Goal: Information Seeking & Learning: Learn about a topic

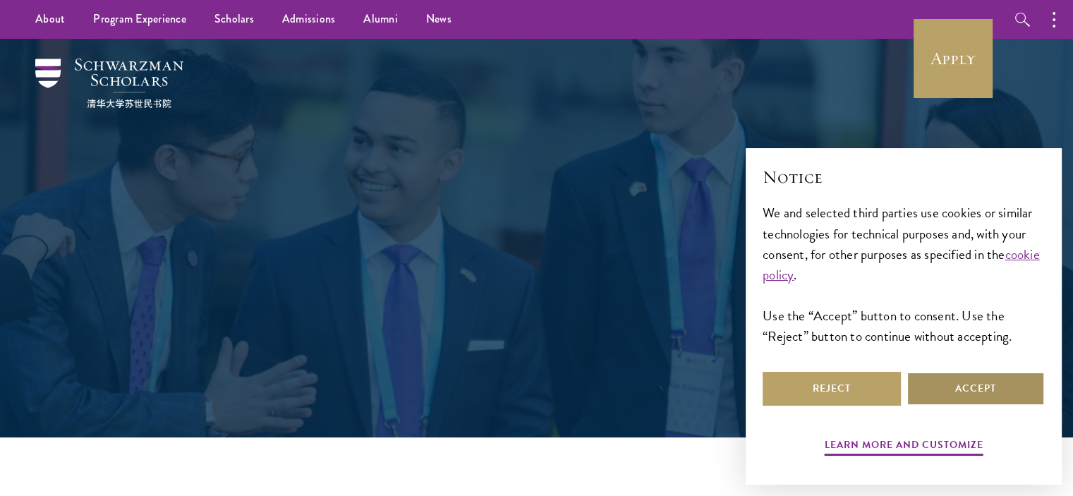
click at [952, 396] on button "Accept" at bounding box center [975, 389] width 138 height 34
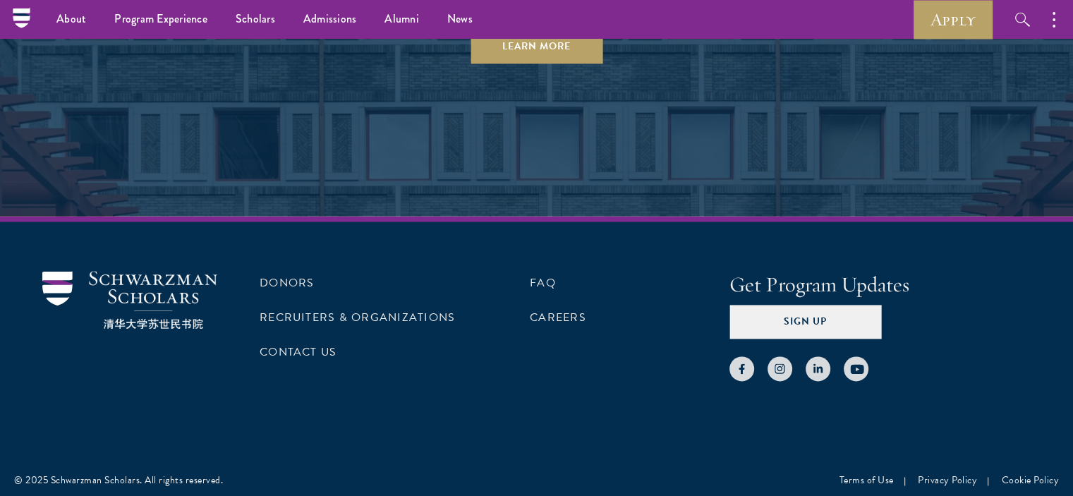
scroll to position [7424, 0]
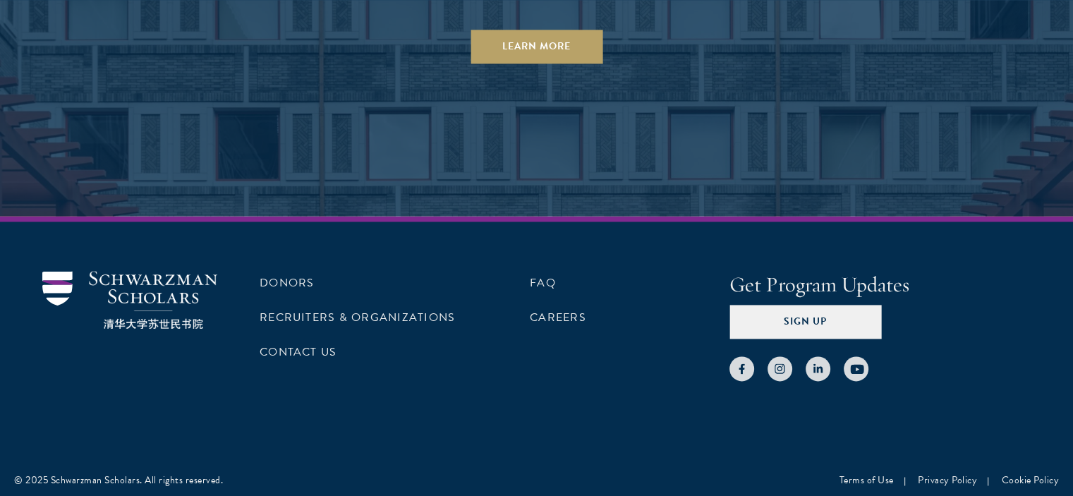
scroll to position [7424, 0]
click at [551, 277] on link "FAQ" at bounding box center [543, 283] width 26 height 17
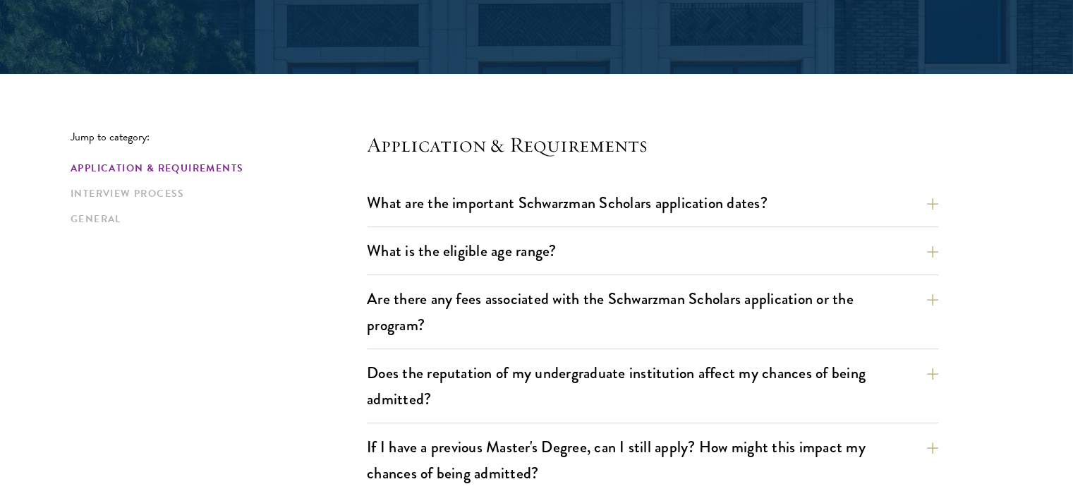
scroll to position [296, 0]
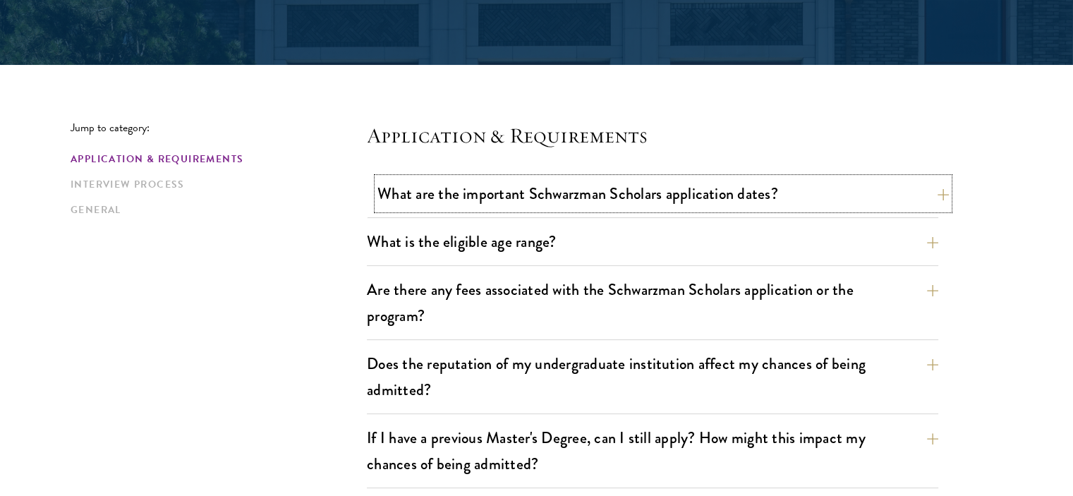
click at [553, 200] on button "What are the important Schwarzman Scholars application dates?" at bounding box center [662, 194] width 571 height 32
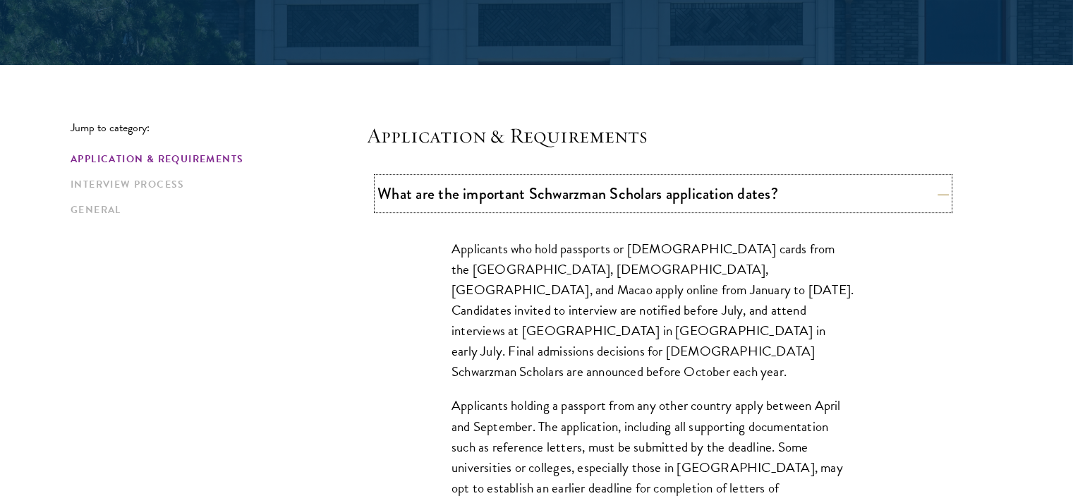
click at [553, 200] on button "What are the important Schwarzman Scholars application dates?" at bounding box center [662, 194] width 571 height 32
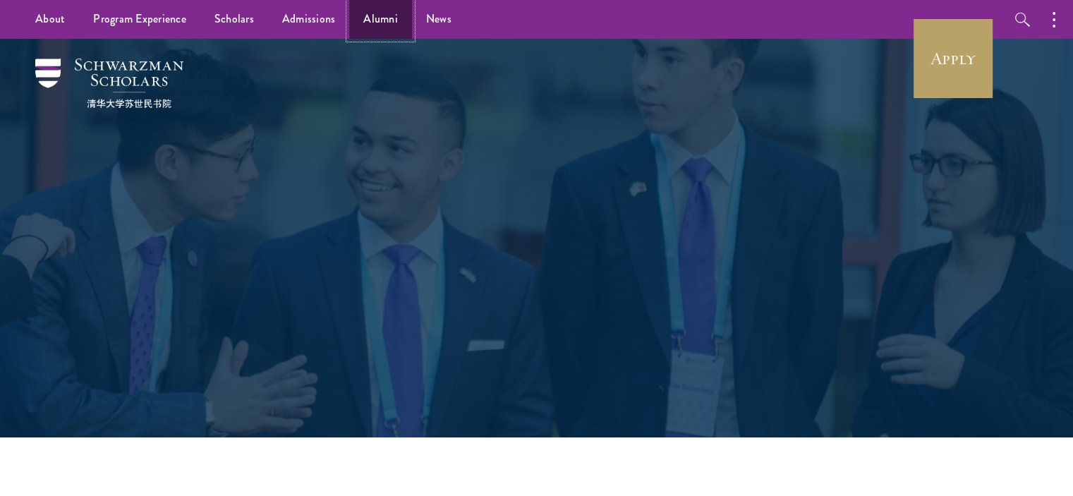
click at [369, 30] on link "Alumni" at bounding box center [380, 19] width 63 height 39
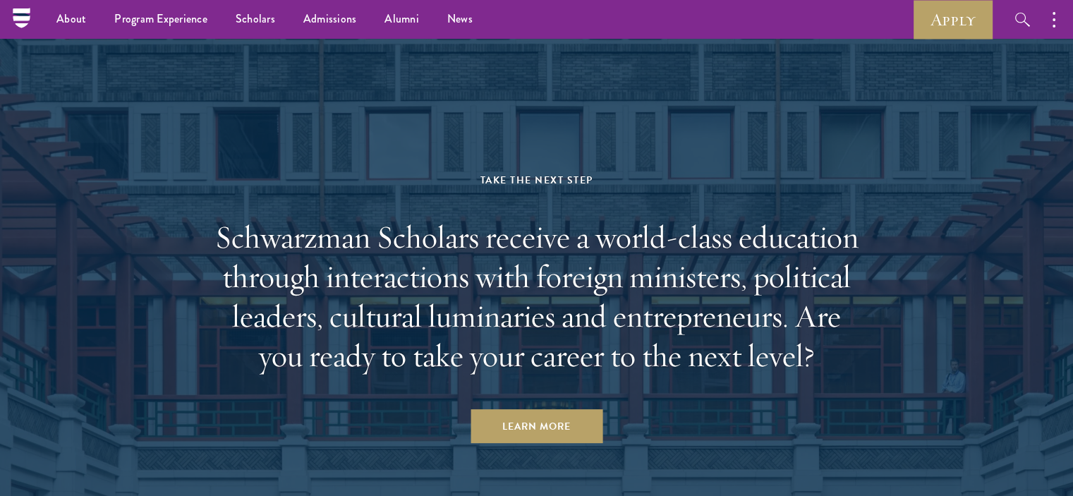
scroll to position [5906, 0]
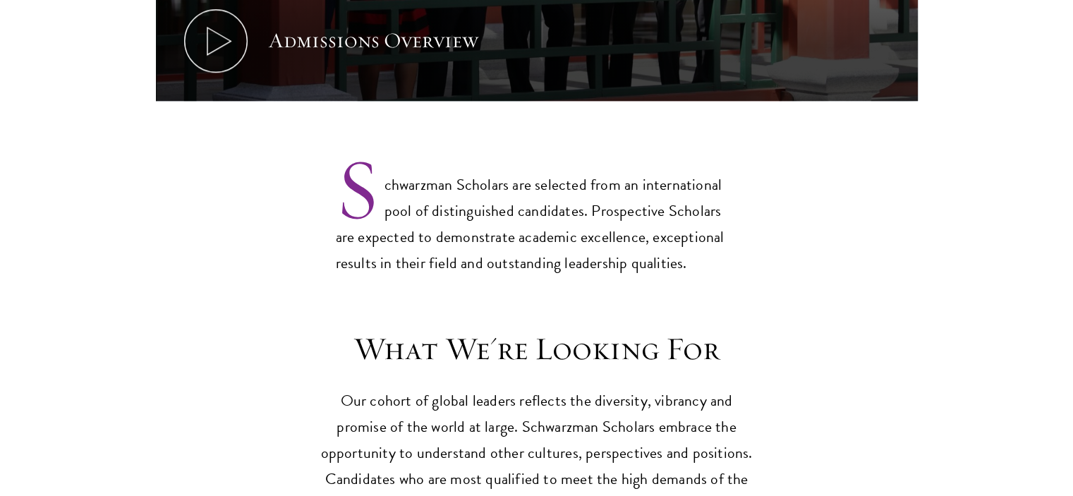
scroll to position [721, 0]
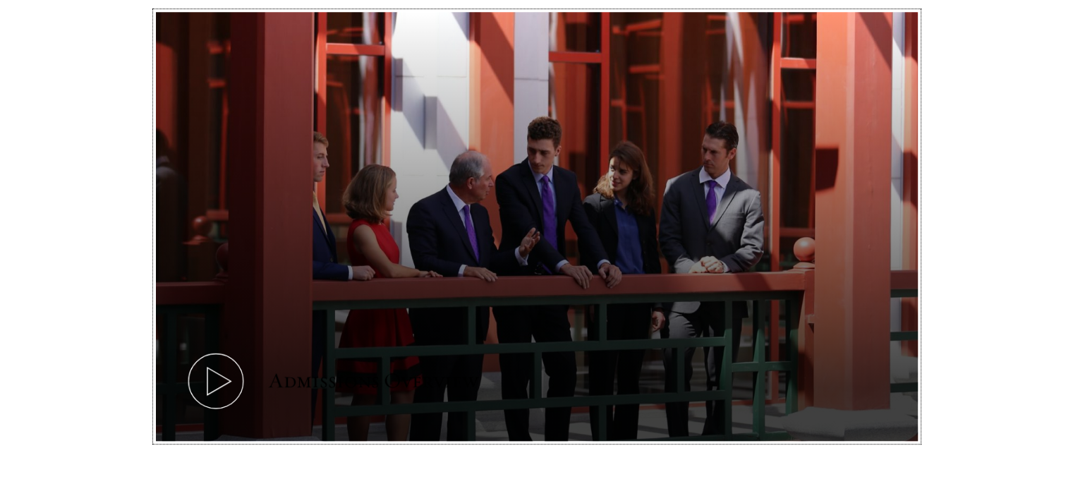
click at [298, 367] on div "Admissions Overview" at bounding box center [373, 381] width 209 height 28
click at [216, 365] on icon at bounding box center [215, 380] width 63 height 63
click at [210, 349] on icon at bounding box center [215, 380] width 63 height 63
click at [484, 190] on button "Admissions Overview" at bounding box center [537, 226] width 762 height 429
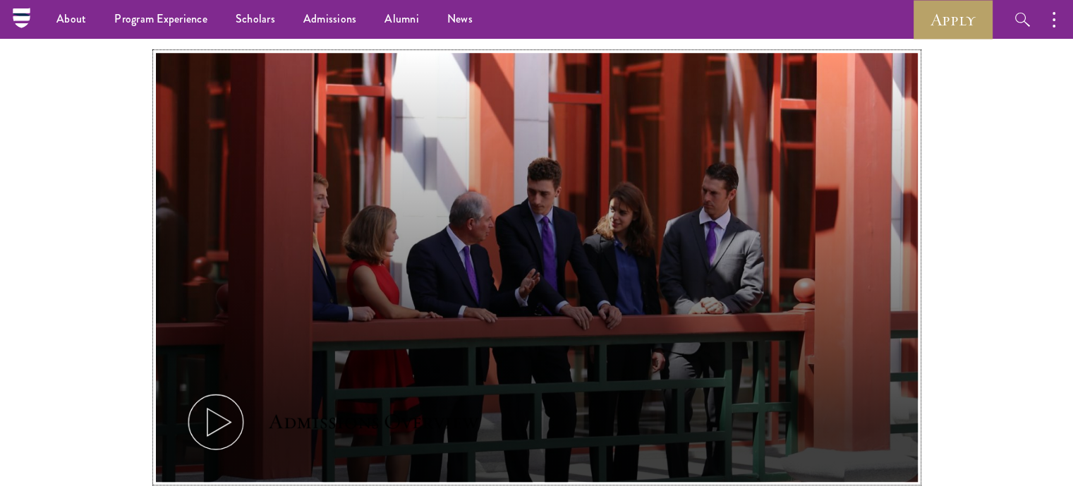
scroll to position [680, 0]
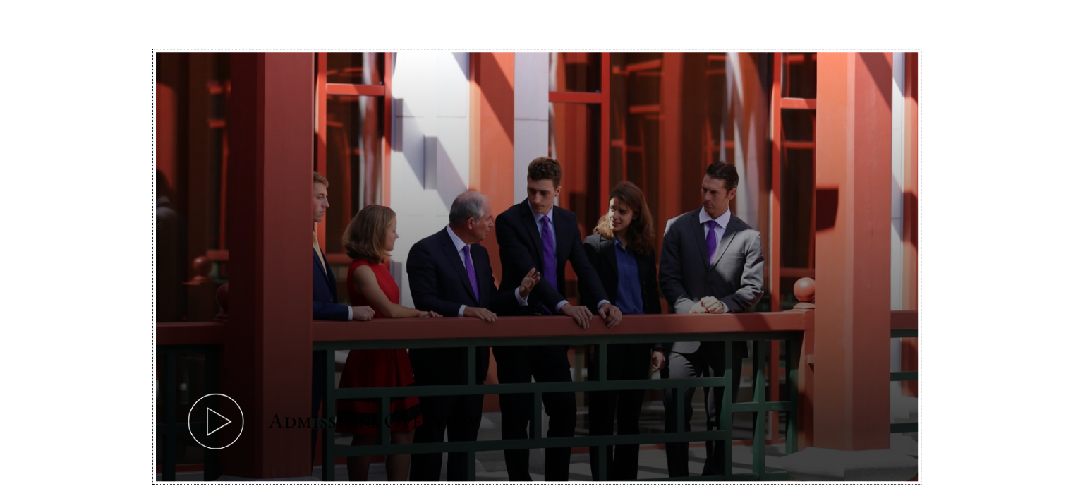
click at [229, 408] on use at bounding box center [218, 422] width 23 height 28
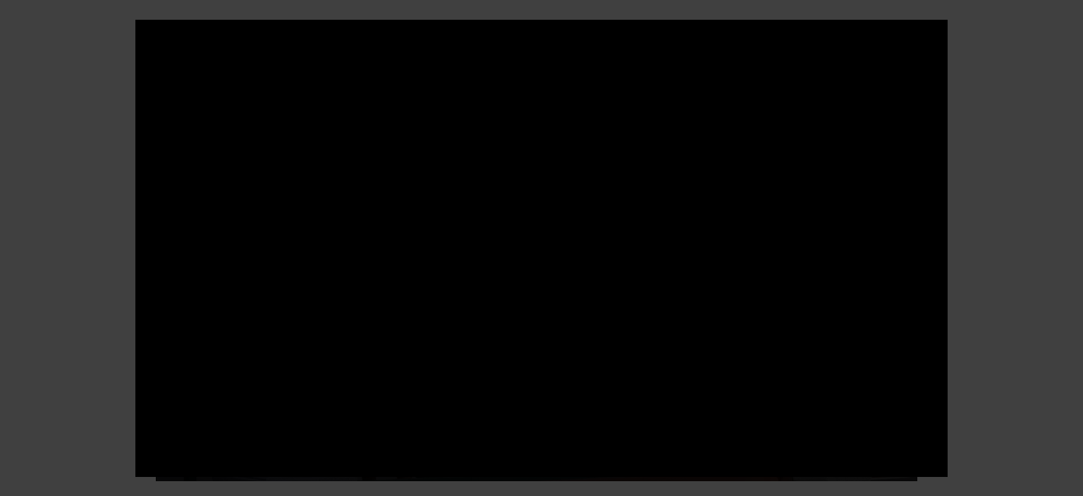
drag, startPoint x: 1052, startPoint y: 494, endPoint x: 1079, endPoint y: 523, distance: 39.9
click at [1033, 231] on div at bounding box center [541, 248] width 1083 height 496
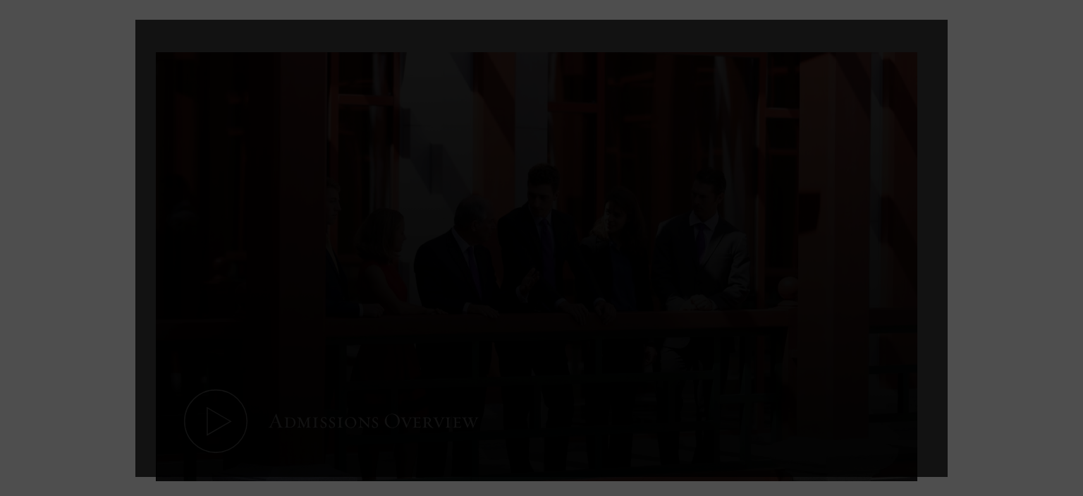
click at [1033, 231] on div at bounding box center [541, 248] width 1083 height 496
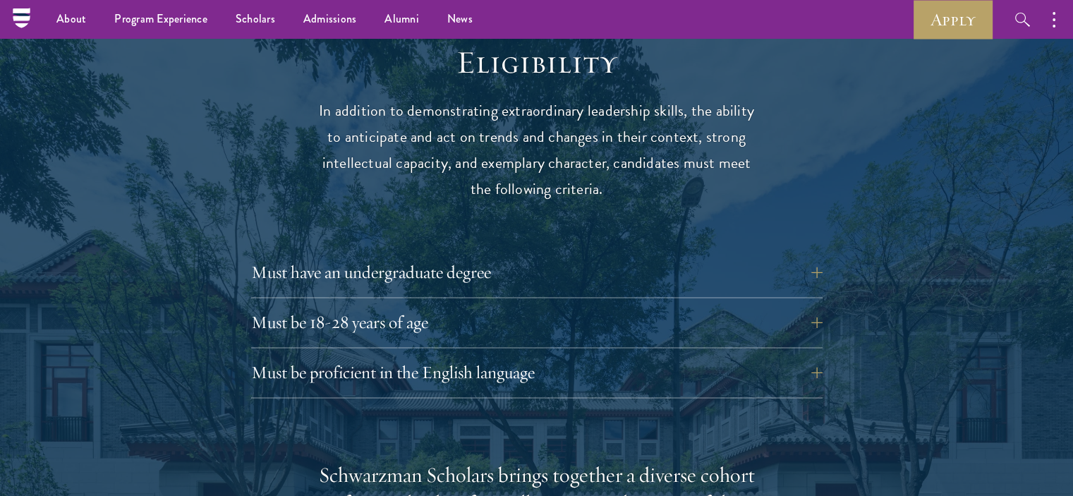
scroll to position [1857, 0]
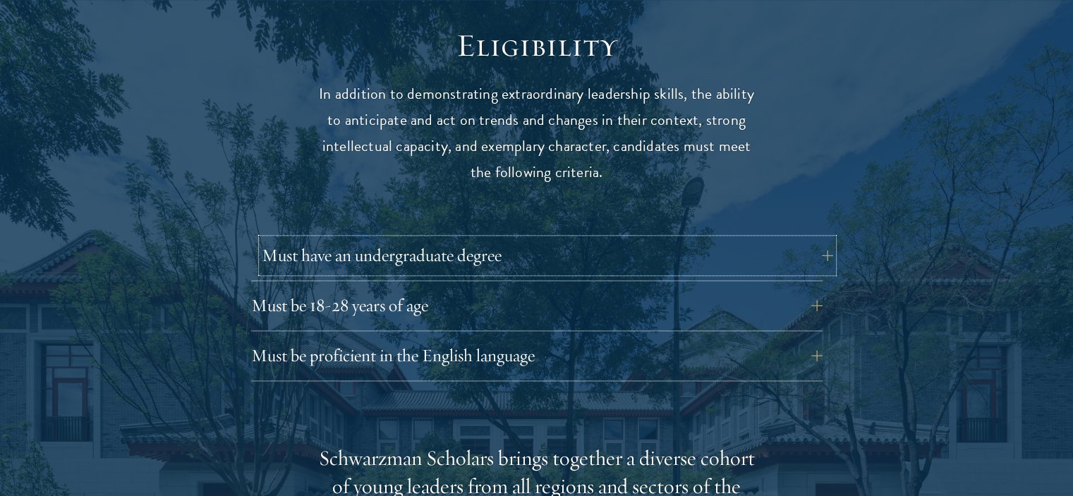
click at [463, 238] on button "Must have an undergraduate degree" at bounding box center [547, 255] width 571 height 34
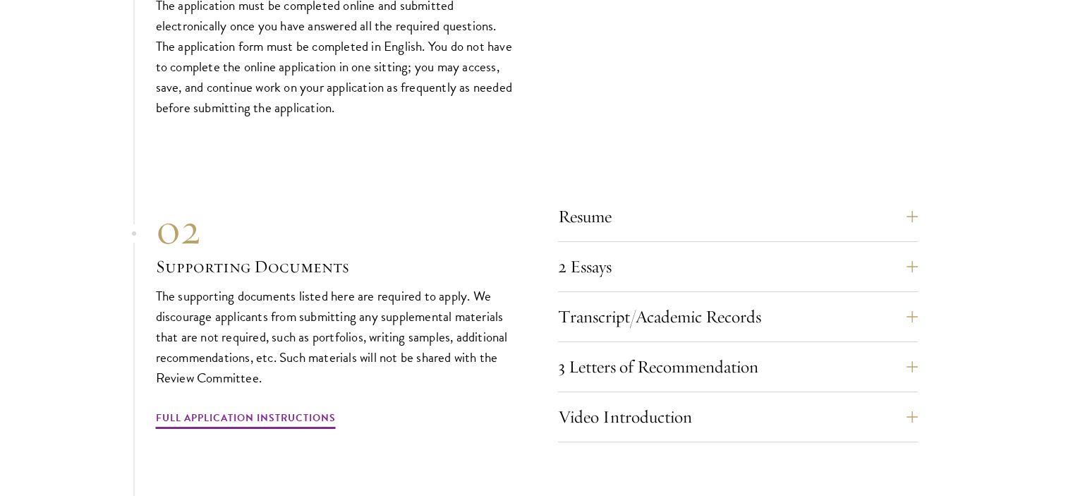
scroll to position [4981, 0]
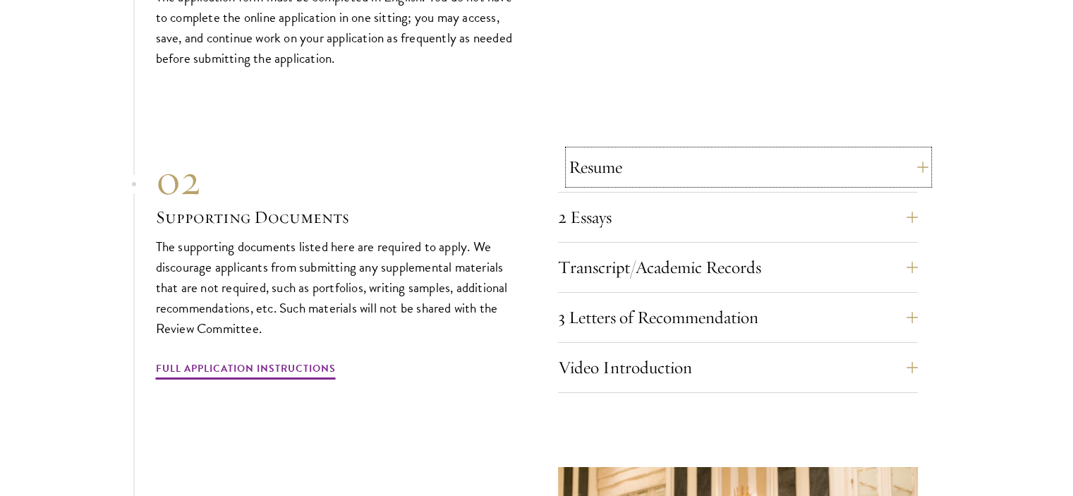
click at [580, 154] on button "Resume" at bounding box center [748, 167] width 360 height 34
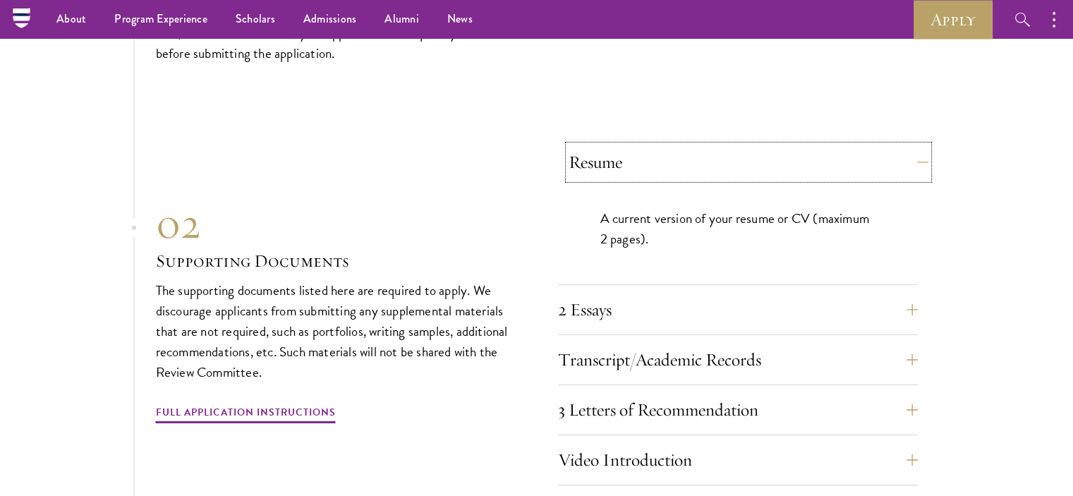
scroll to position [4782, 0]
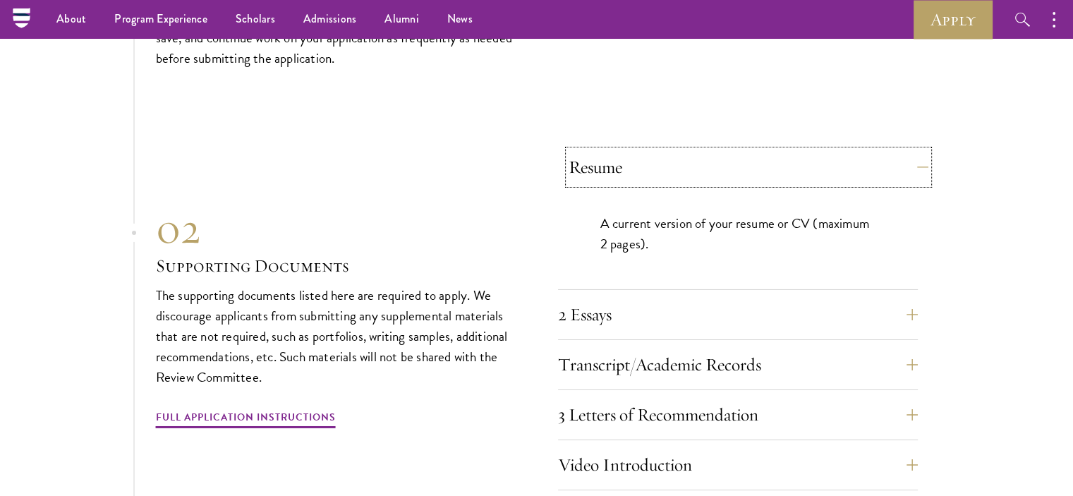
click at [580, 154] on button "Resume" at bounding box center [748, 167] width 360 height 34
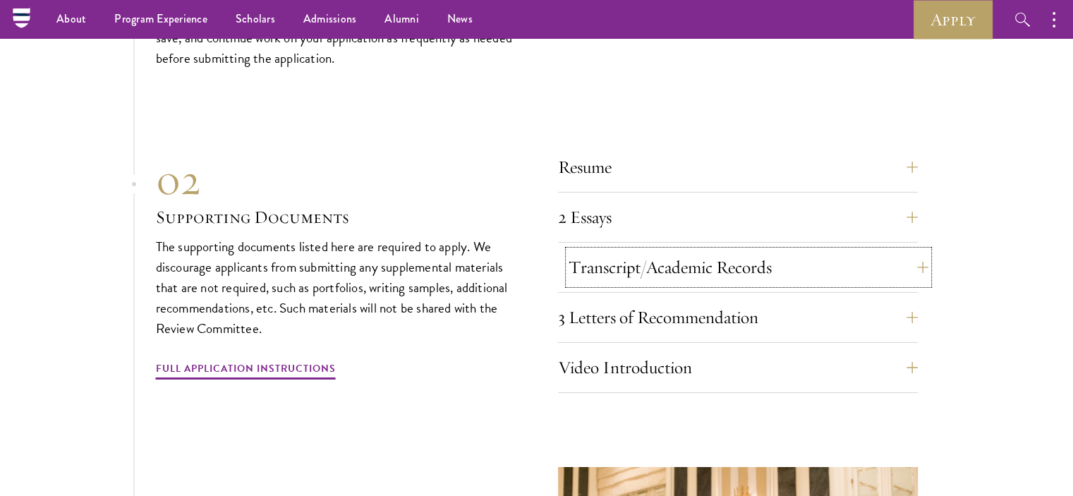
click at [604, 271] on button "Transcript/Academic Records" at bounding box center [748, 267] width 360 height 34
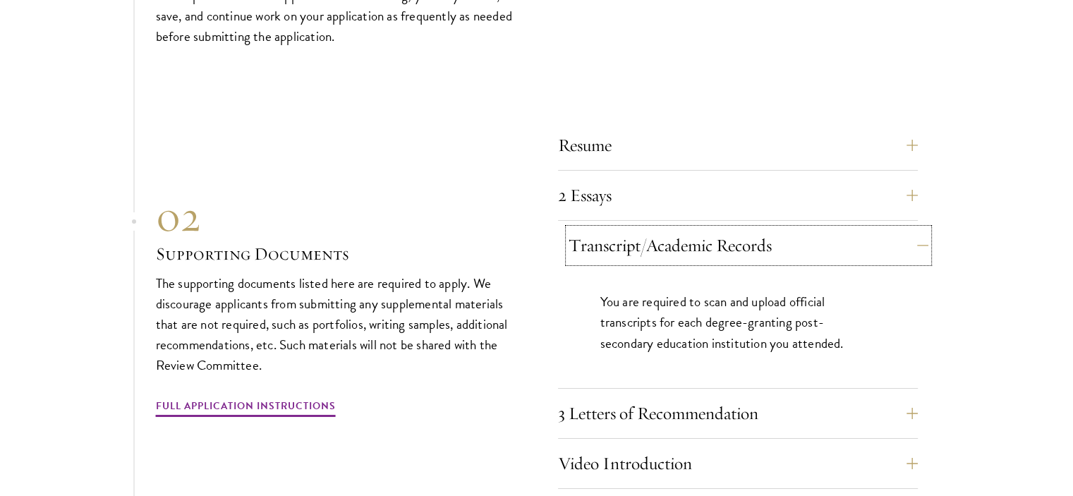
scroll to position [4804, 0]
click at [604, 250] on button "Transcript/Academic Records" at bounding box center [748, 245] width 360 height 34
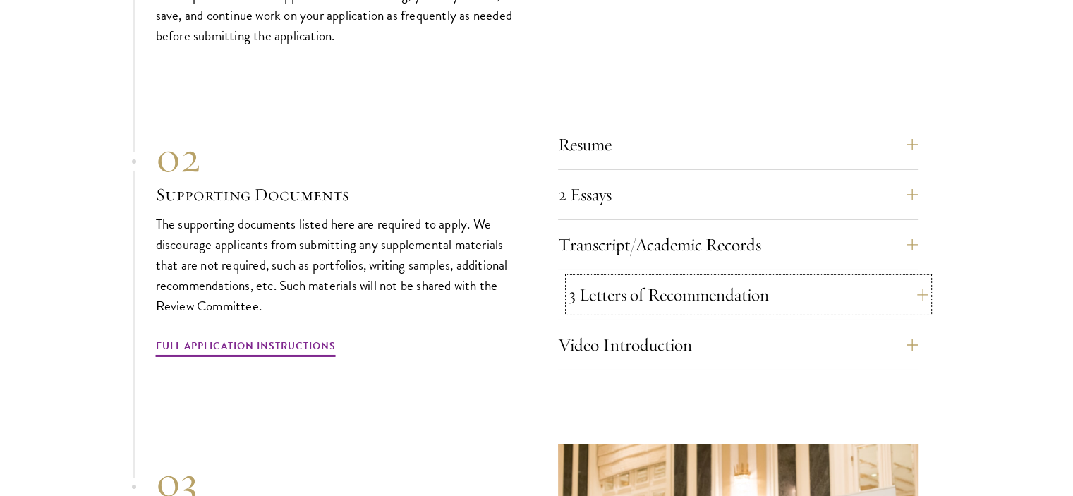
click at [601, 287] on button "3 Letters of Recommendation" at bounding box center [748, 295] width 360 height 34
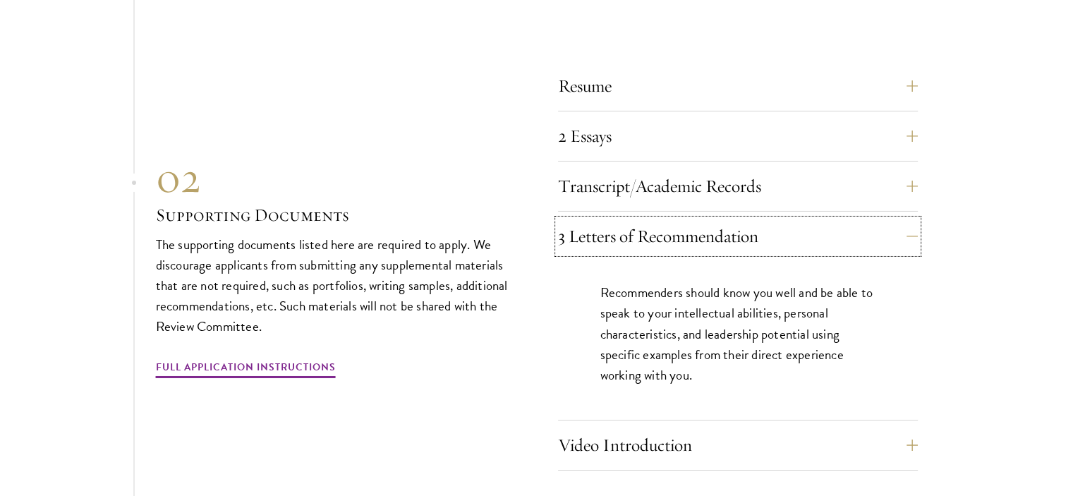
scroll to position [4863, 0]
click at [621, 229] on button "3 Letters of Recommendation" at bounding box center [748, 236] width 360 height 34
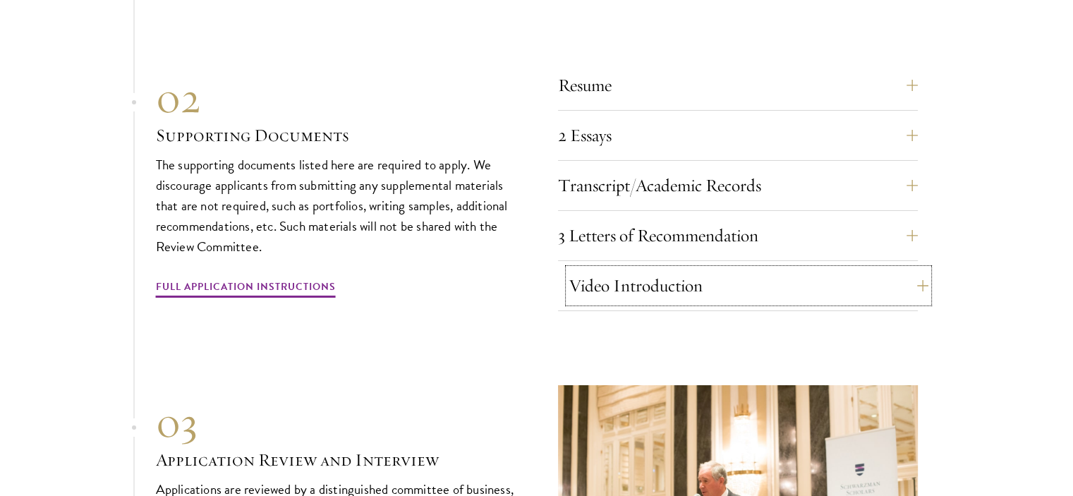
click at [609, 273] on button "Video Introduction" at bounding box center [748, 286] width 360 height 34
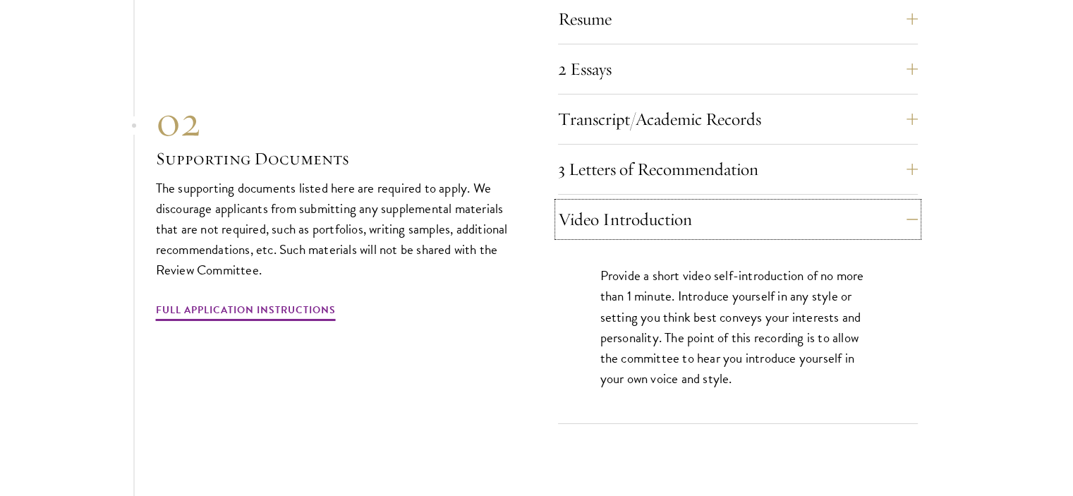
scroll to position [4930, 0]
click at [621, 216] on button "Video Introduction" at bounding box center [748, 219] width 360 height 34
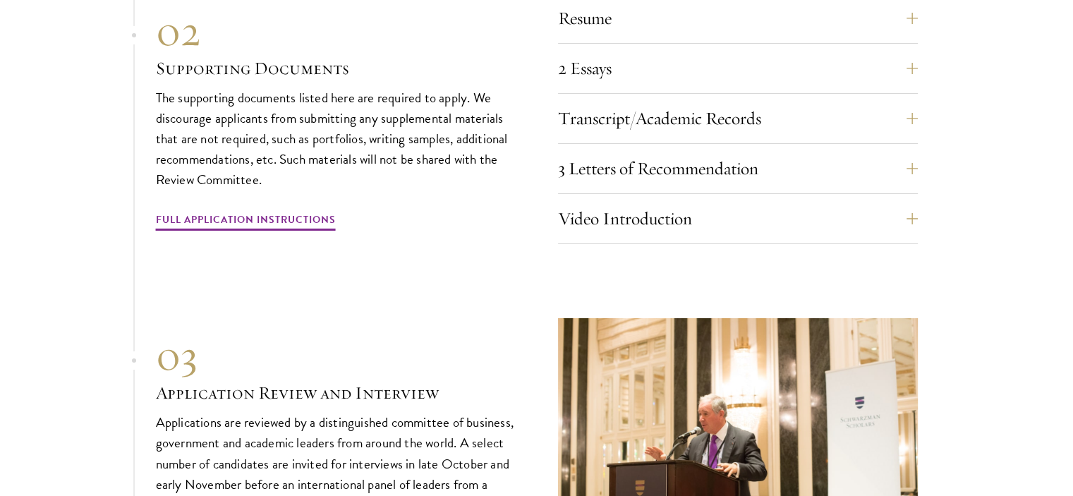
click at [628, 176] on div "3 Letters of Recommendation Recommenders should know you well and be able to sp…" at bounding box center [738, 173] width 360 height 42
click at [630, 159] on button "3 Letters of Recommendation" at bounding box center [748, 169] width 360 height 34
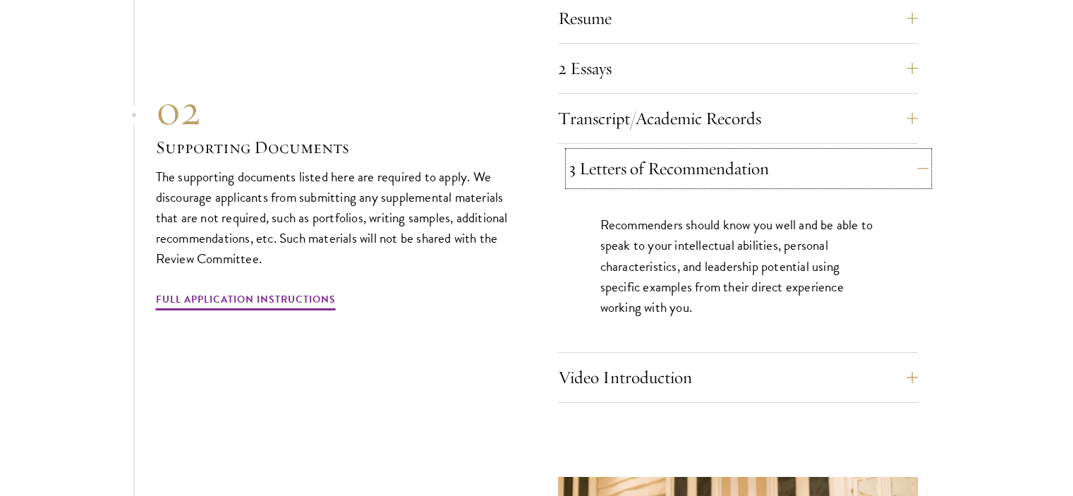
click at [613, 162] on button "3 Letters of Recommendation" at bounding box center [748, 169] width 360 height 34
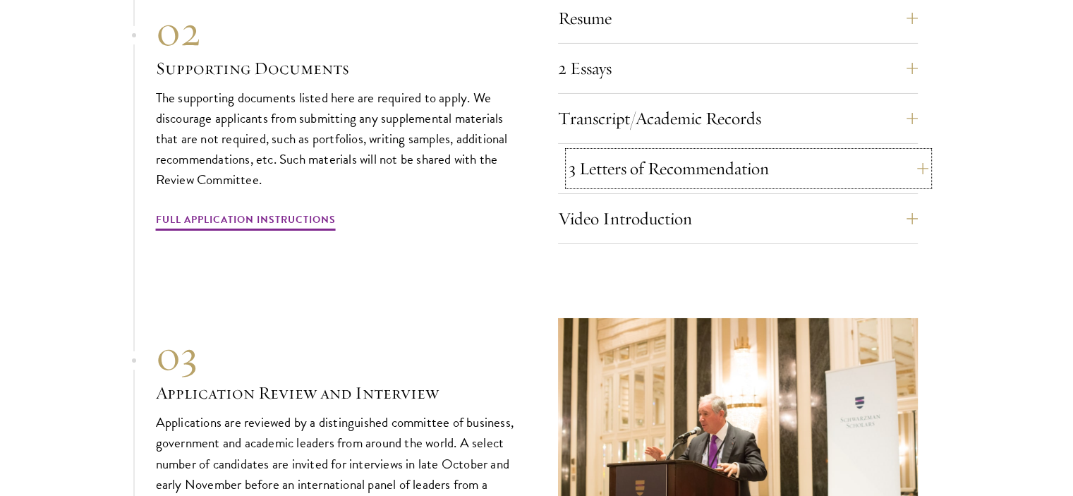
click at [610, 163] on button "3 Letters of Recommendation" at bounding box center [748, 169] width 360 height 34
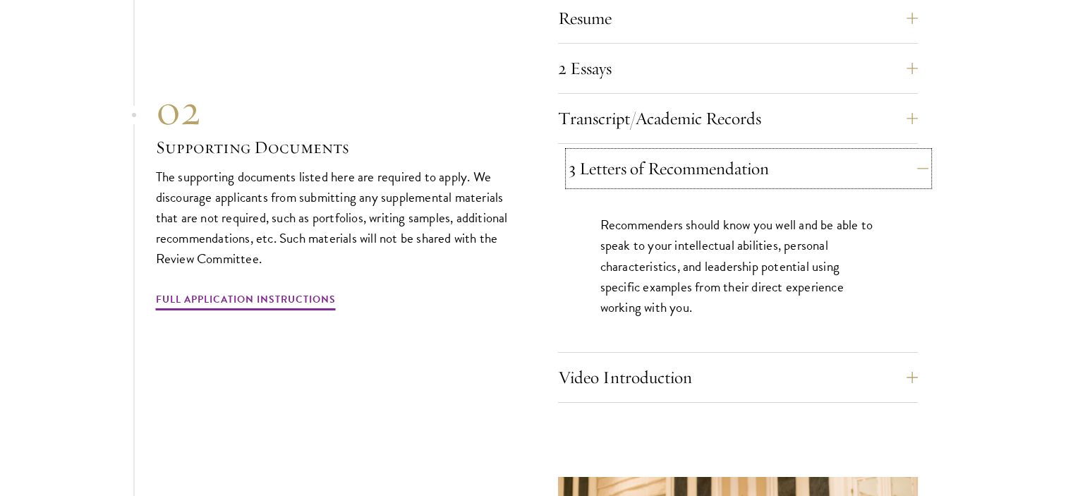
click at [630, 164] on button "3 Letters of Recommendation" at bounding box center [748, 169] width 360 height 34
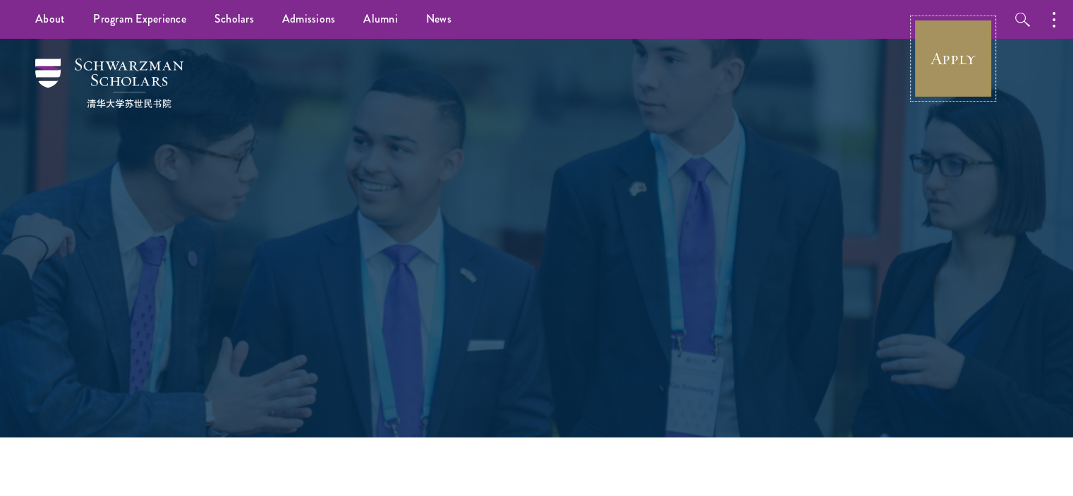
click at [969, 67] on link "Apply" at bounding box center [952, 58] width 79 height 79
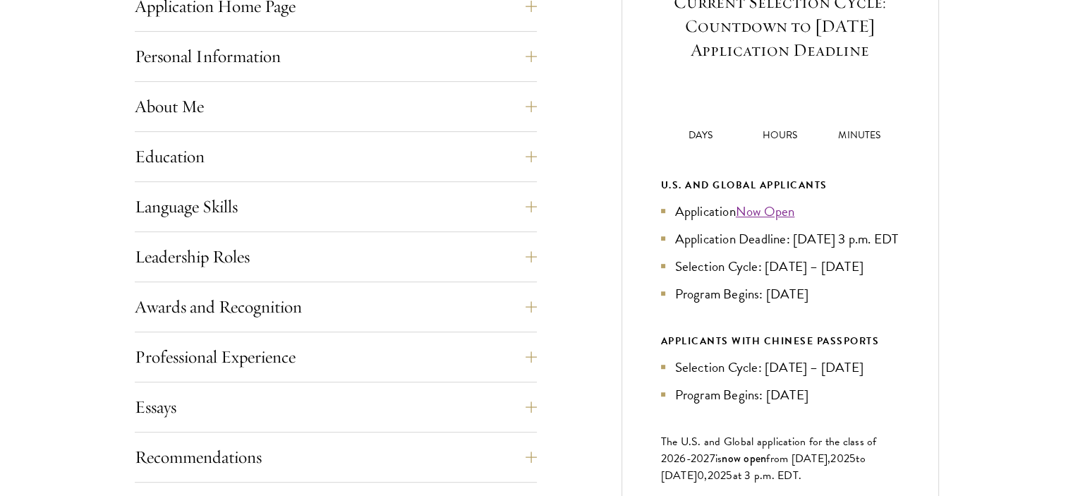
scroll to position [625, 0]
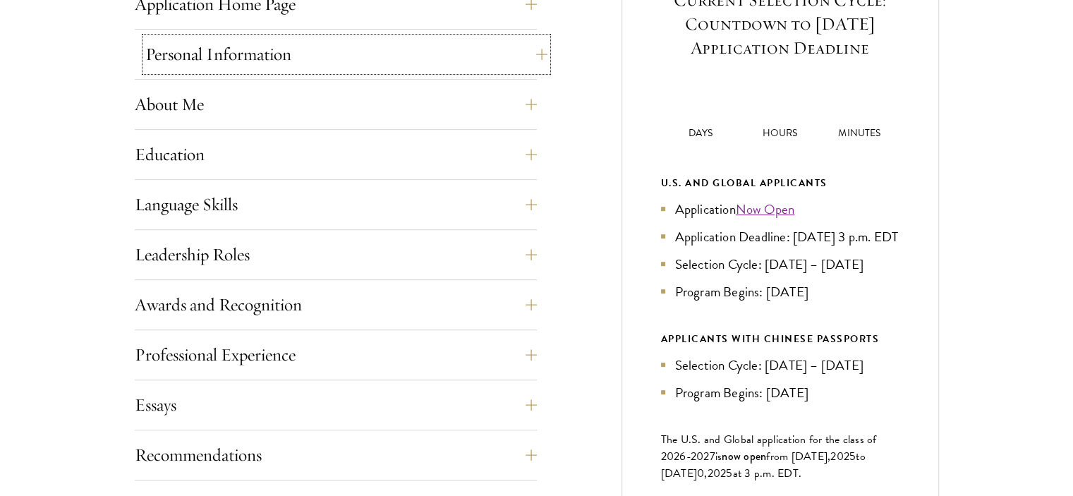
click at [523, 60] on button "Personal Information" at bounding box center [346, 54] width 402 height 34
click at [539, 54] on button "Personal Information" at bounding box center [346, 54] width 402 height 34
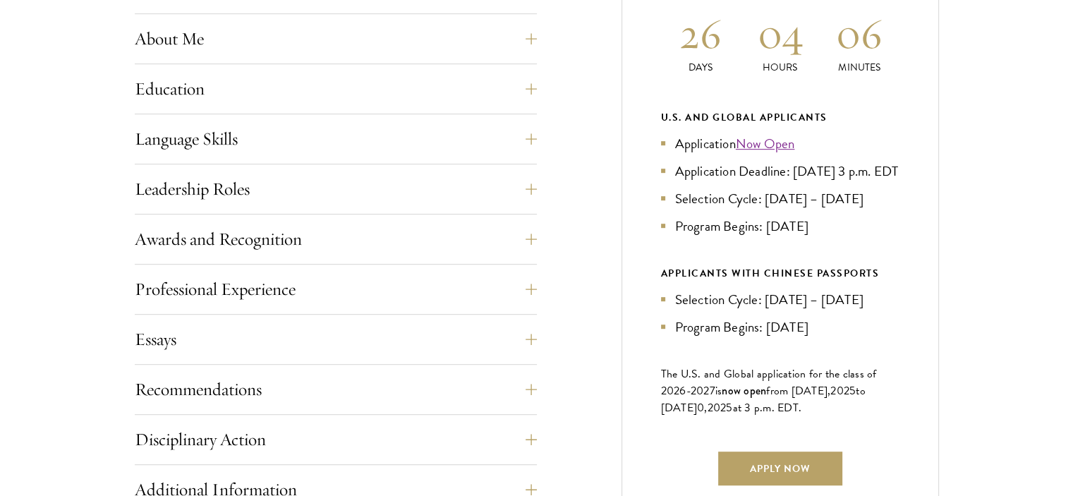
scroll to position [628, 0]
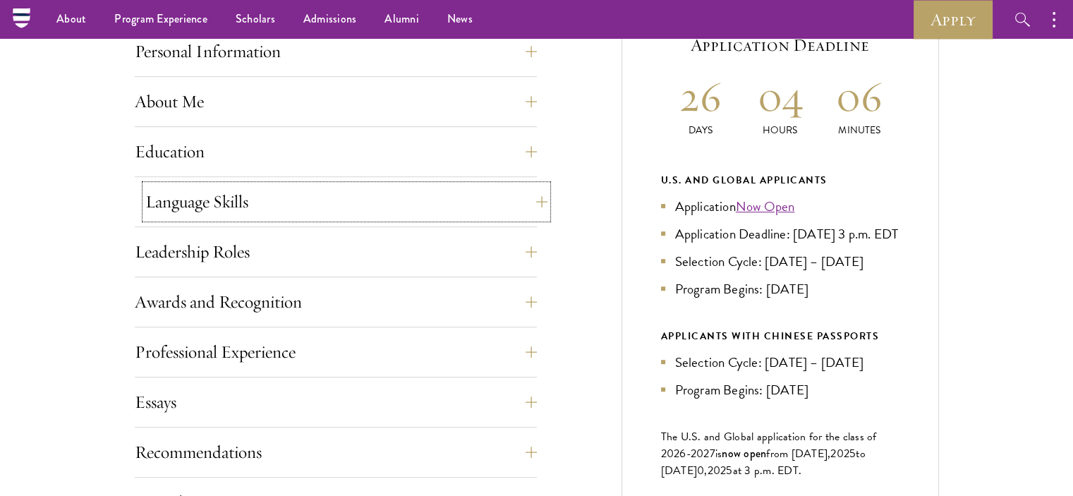
click at [403, 185] on button "Language Skills" at bounding box center [346, 202] width 402 height 34
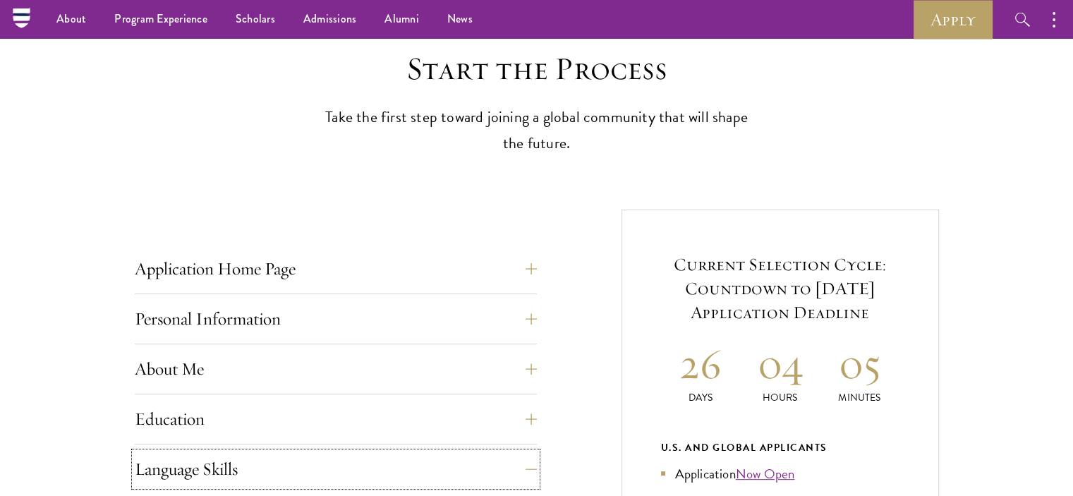
scroll to position [144, 0]
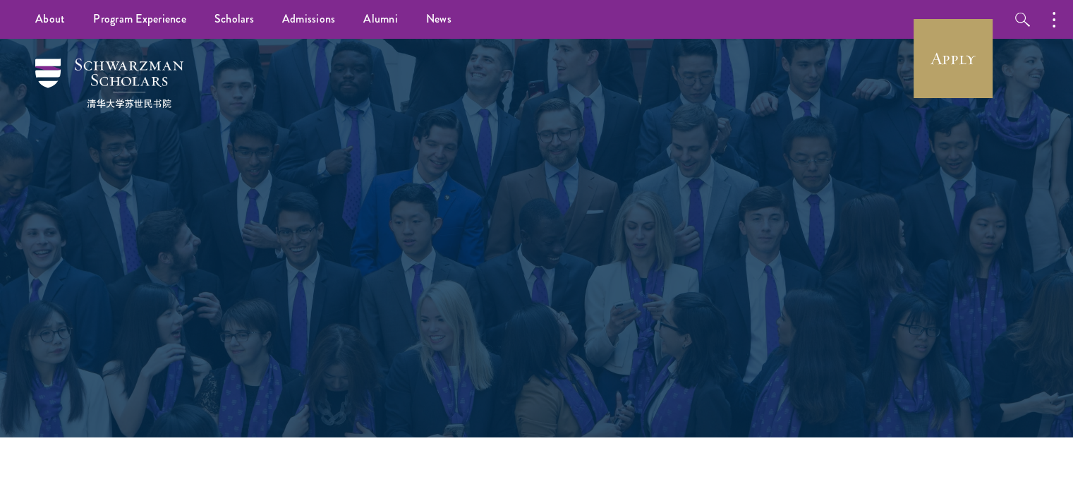
click at [473, 198] on div "Program Experience" at bounding box center [536, 202] width 487 height 18
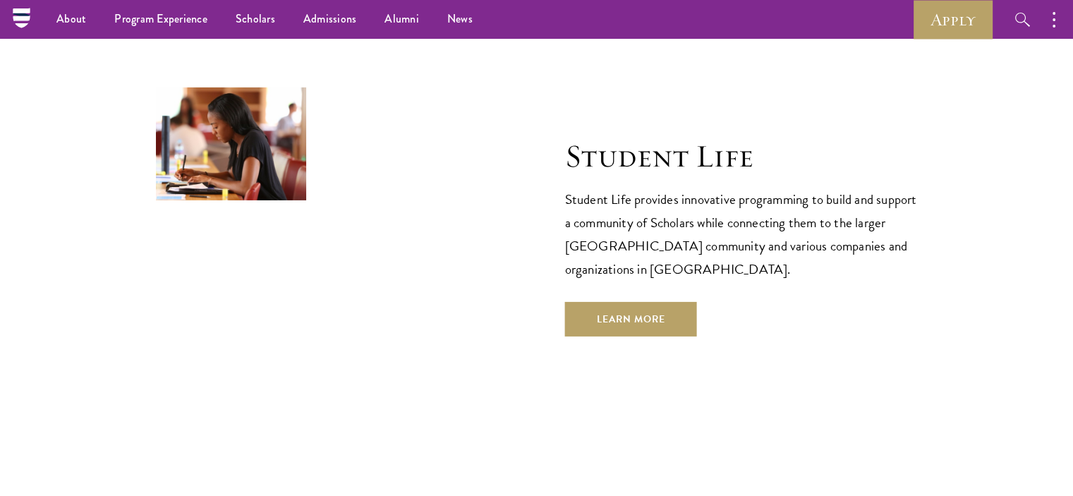
scroll to position [4615, 0]
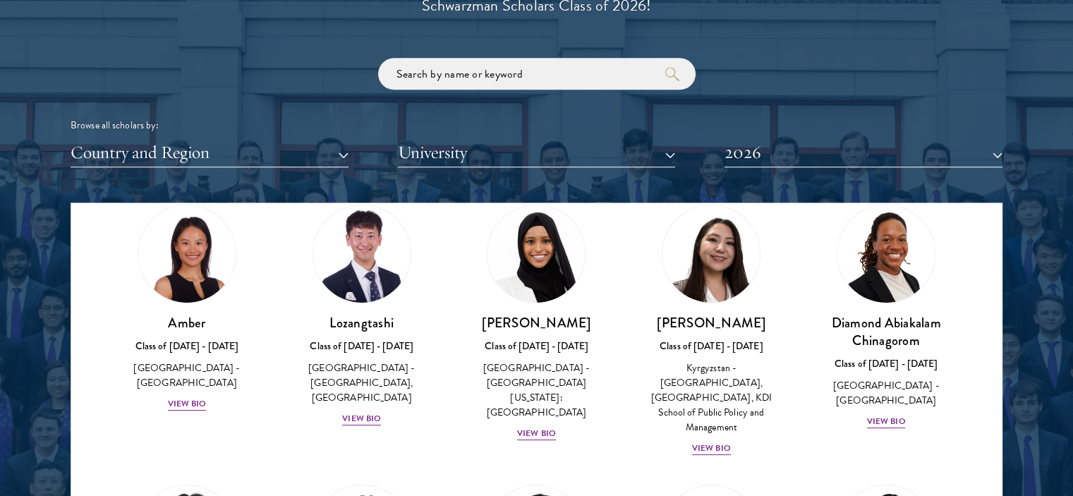
scroll to position [1670, 0]
click at [243, 152] on button "Country and Region" at bounding box center [210, 152] width 278 height 29
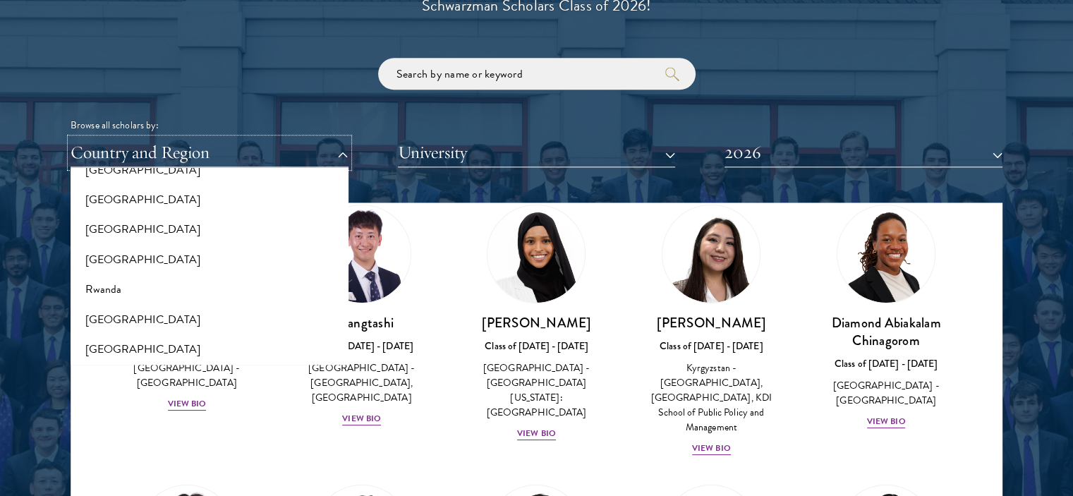
scroll to position [2206, 0]
click at [100, 257] on button "[GEOGRAPHIC_DATA]" at bounding box center [209, 260] width 269 height 30
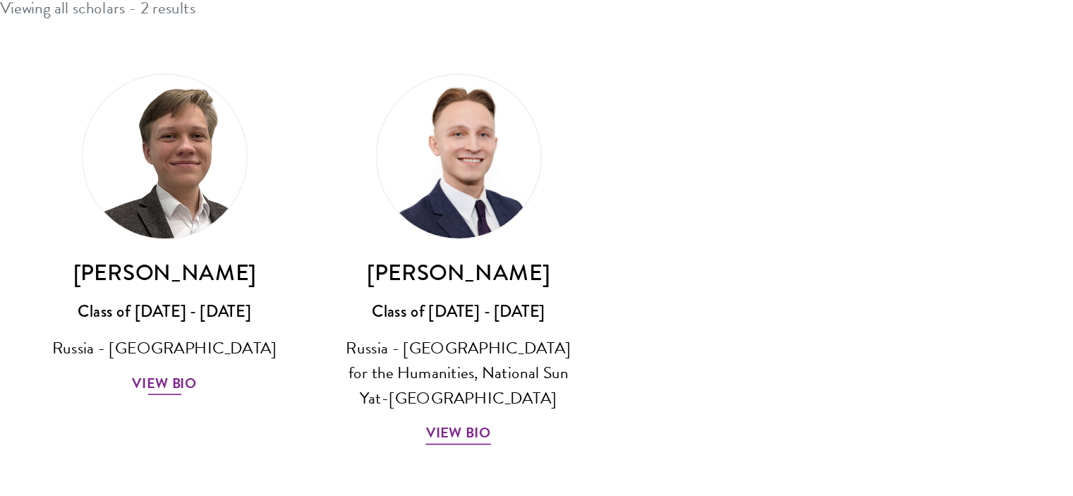
scroll to position [1795, 0]
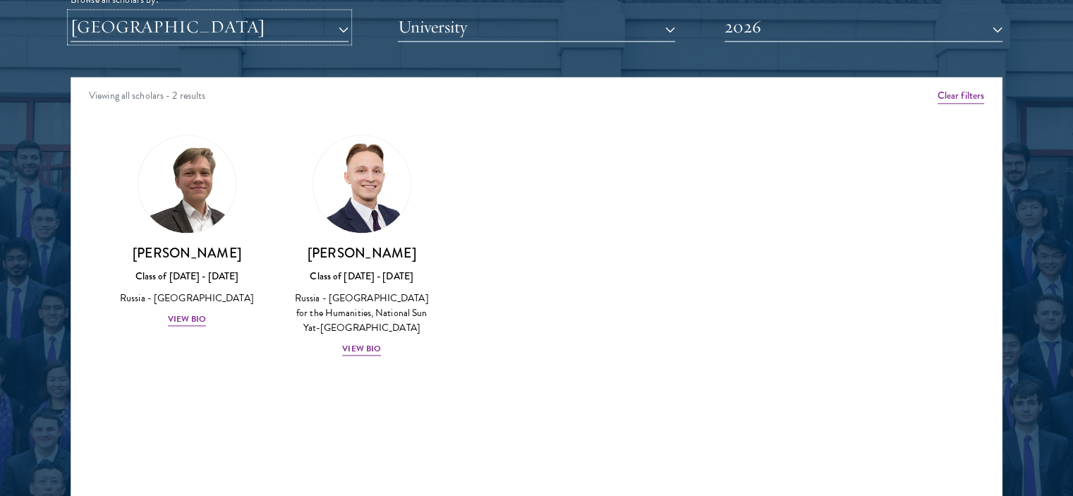
click at [204, 28] on button "[GEOGRAPHIC_DATA]" at bounding box center [210, 27] width 278 height 29
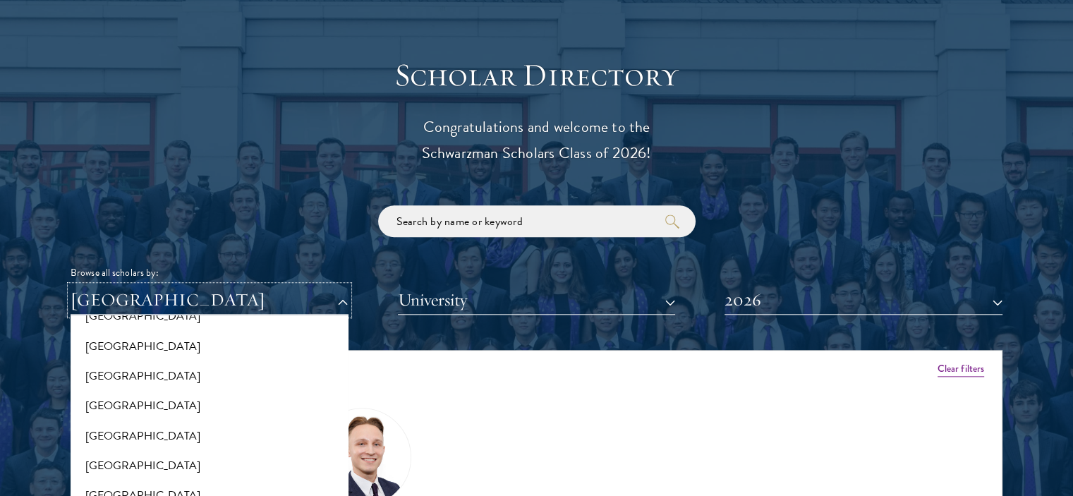
scroll to position [415, 0]
click at [515, 381] on div "Viewing all scholars - 2 results" at bounding box center [536, 369] width 930 height 39
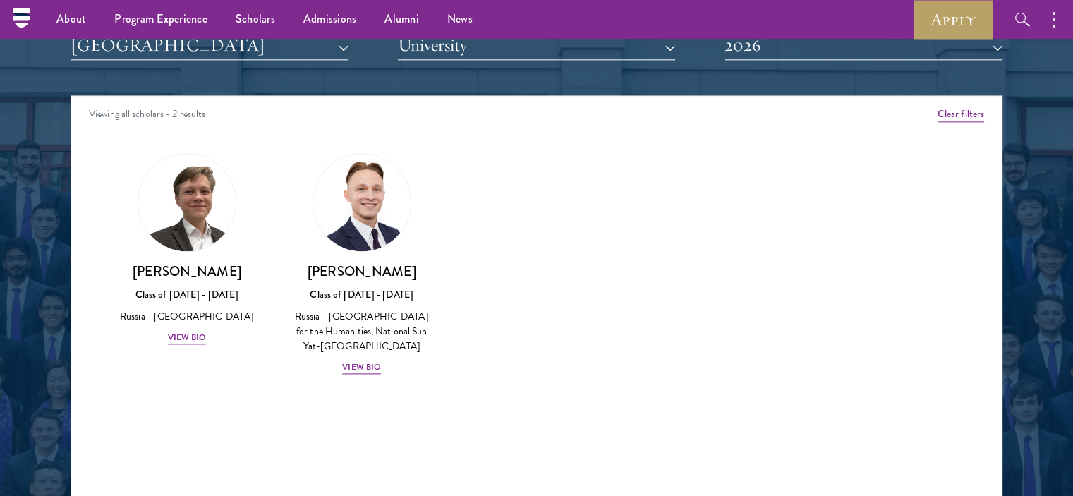
scroll to position [1776, 0]
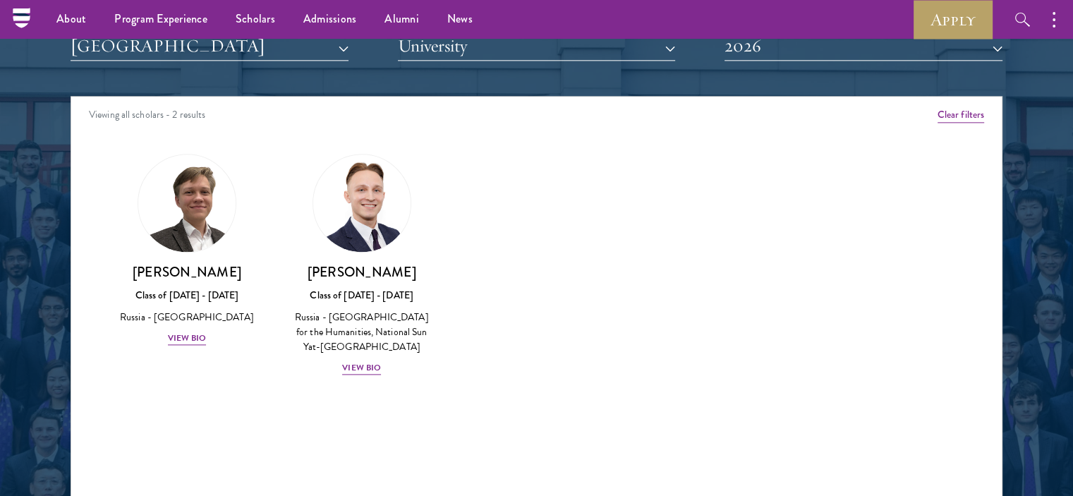
click at [201, 70] on div "Scholar Directory Congratulations and welcome to the Schwarzman Scholars Class …" at bounding box center [537, 160] width 932 height 717
click at [197, 57] on button "[GEOGRAPHIC_DATA]" at bounding box center [210, 46] width 278 height 29
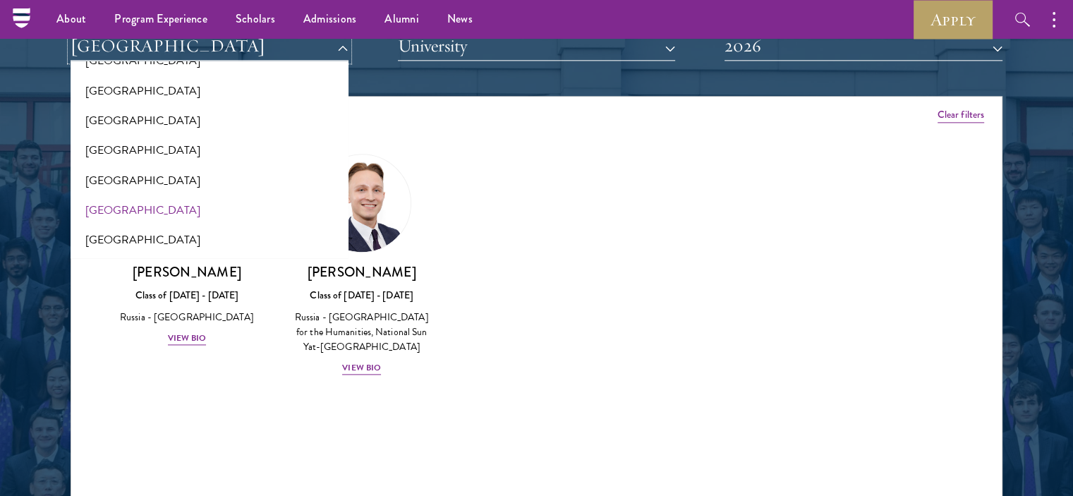
scroll to position [0, 0]
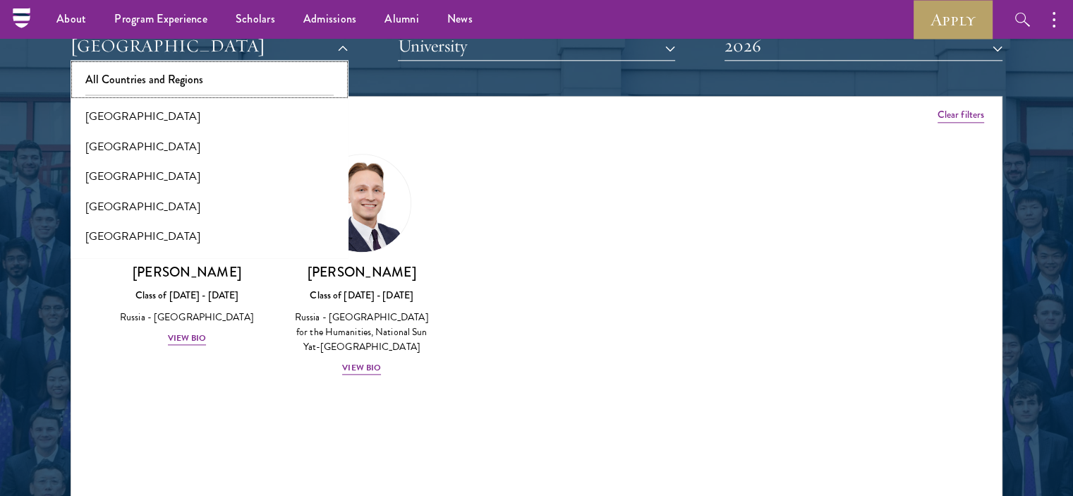
click at [130, 92] on button "All Countries and Regions" at bounding box center [209, 80] width 269 height 30
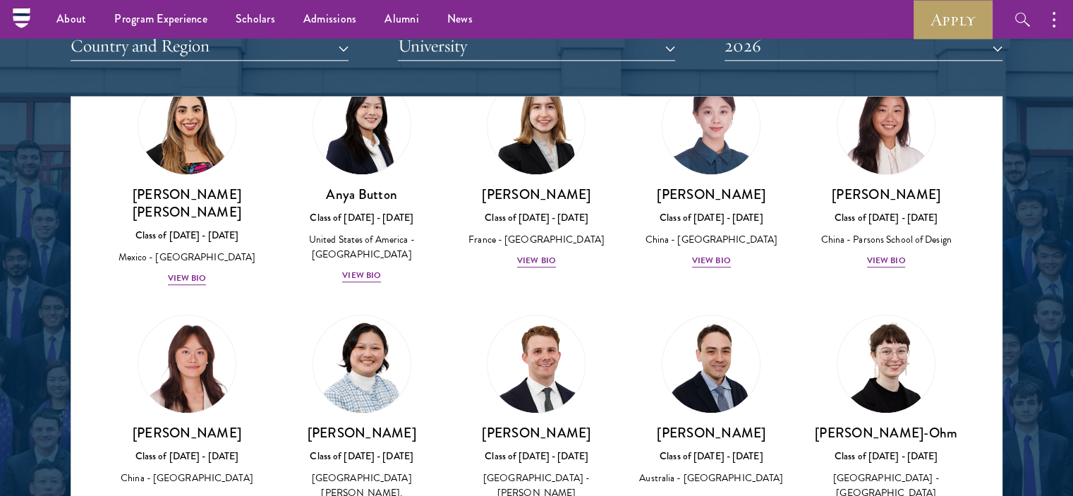
scroll to position [1154, 0]
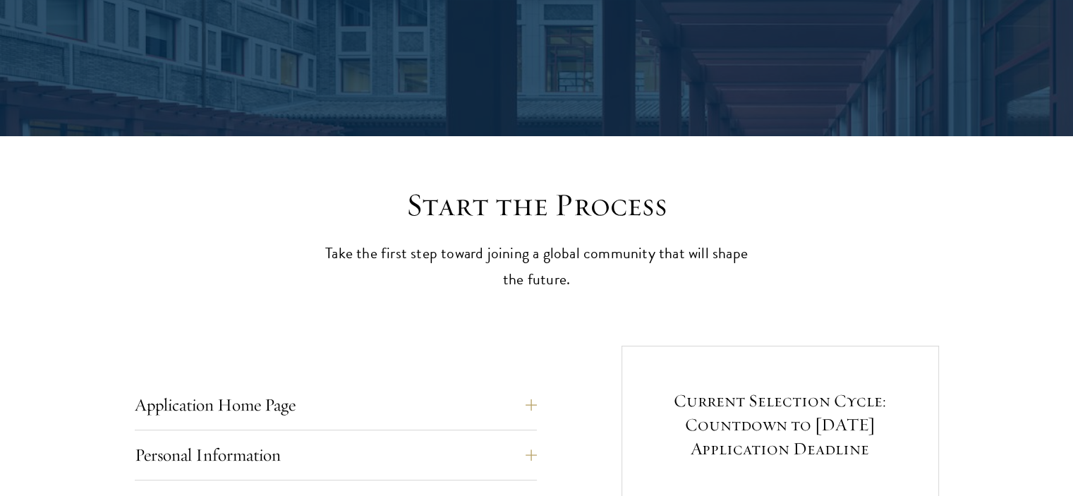
scroll to position [224, 0]
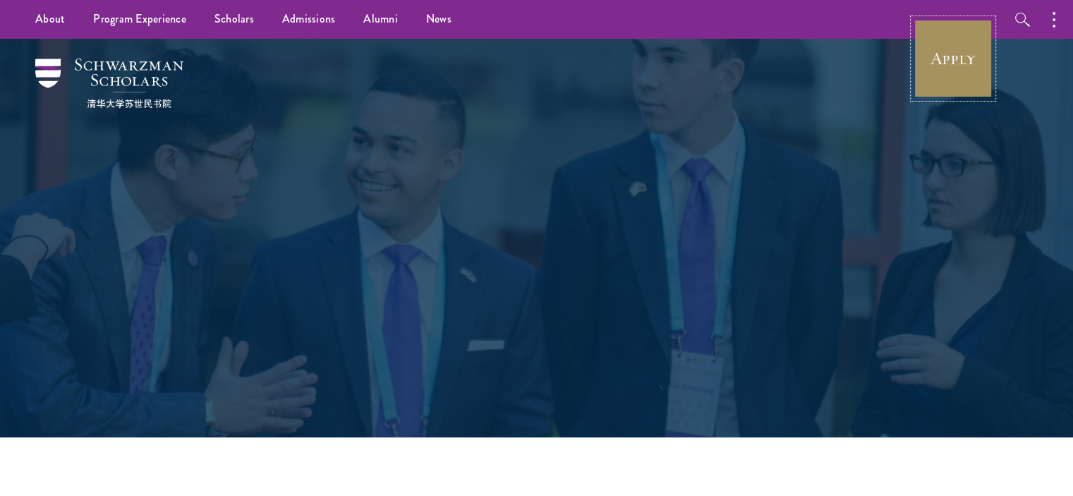
click at [948, 36] on link "Apply" at bounding box center [952, 58] width 79 height 79
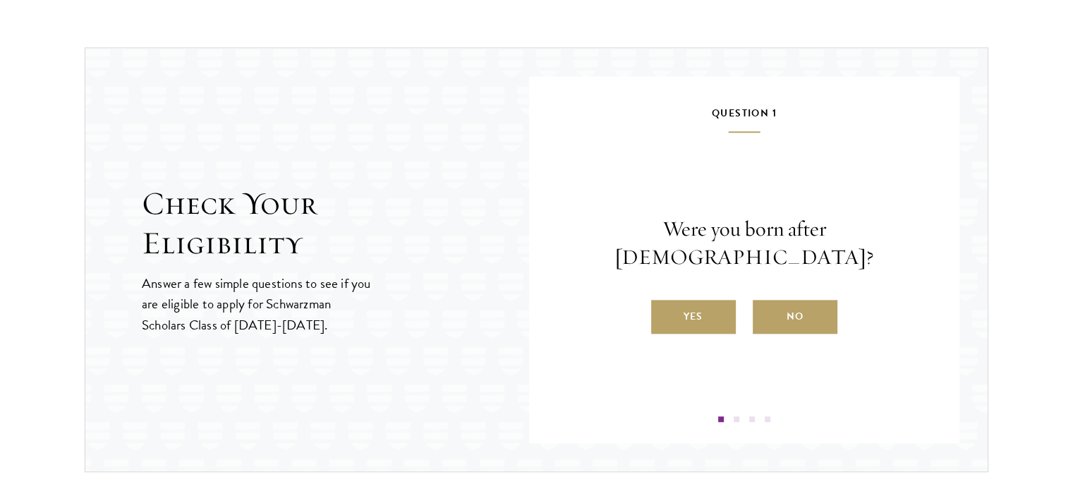
scroll to position [1512, 0]
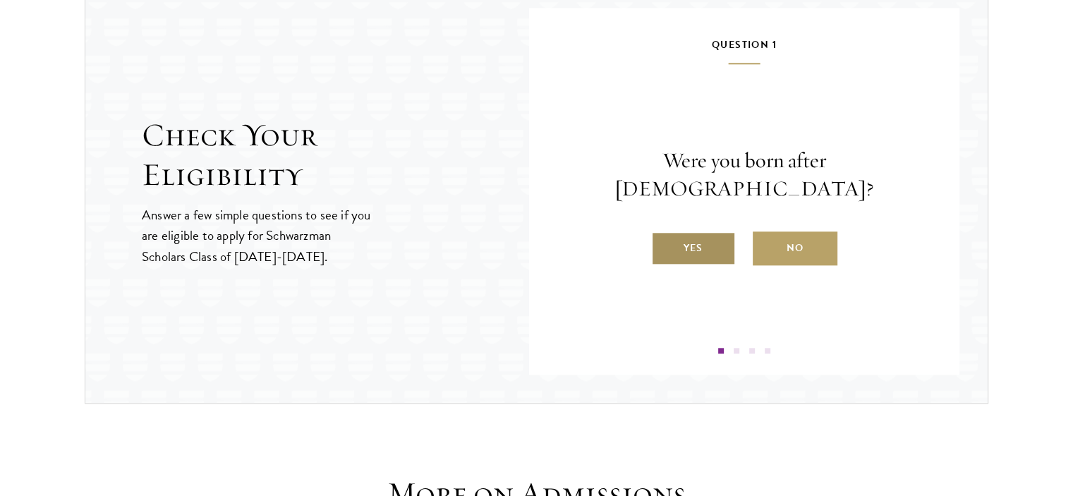
click at [685, 235] on label "Yes" at bounding box center [693, 248] width 85 height 34
click at [664, 235] on input "Yes" at bounding box center [657, 239] width 13 height 13
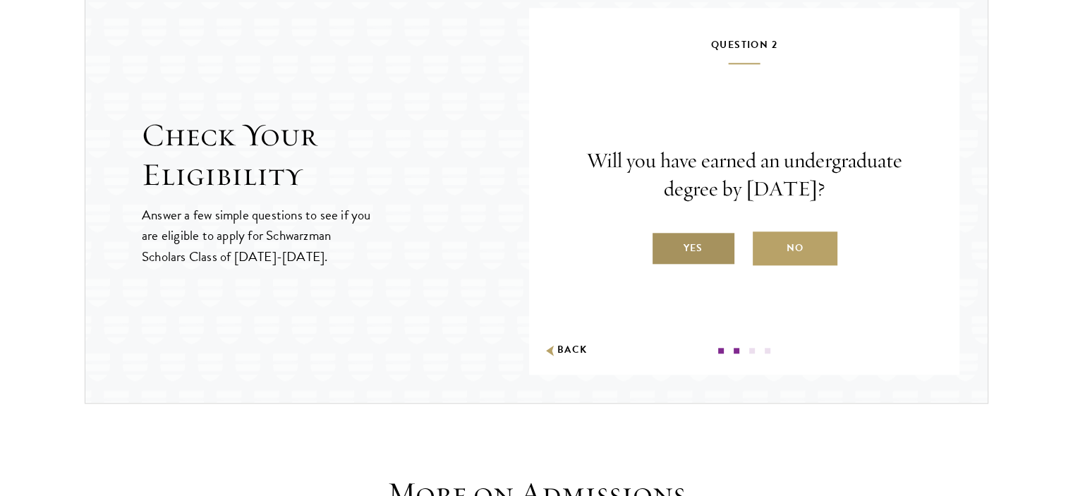
click at [688, 250] on label "Yes" at bounding box center [693, 248] width 85 height 34
click at [664, 245] on input "Yes" at bounding box center [657, 239] width 13 height 13
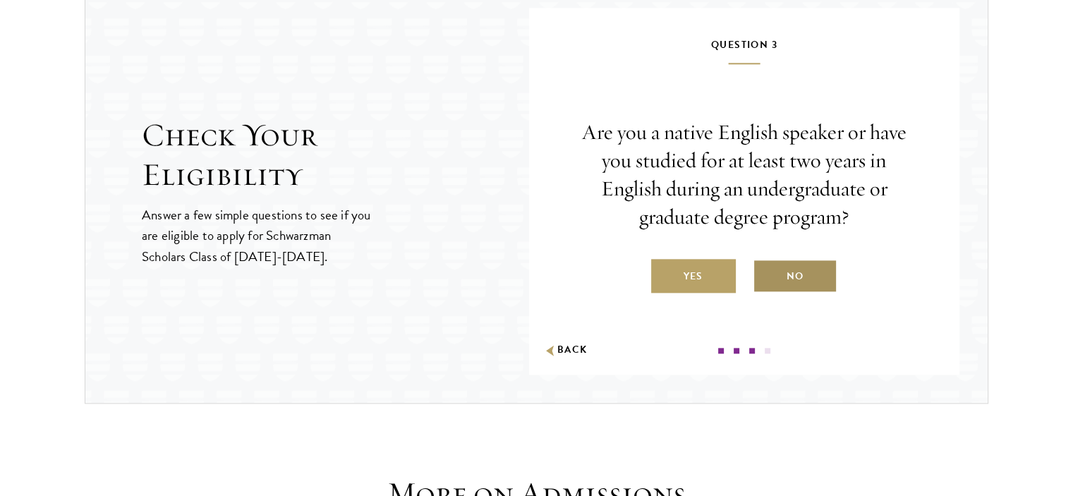
click at [779, 264] on label "No" at bounding box center [794, 276] width 85 height 34
click at [765, 264] on input "No" at bounding box center [758, 267] width 13 height 13
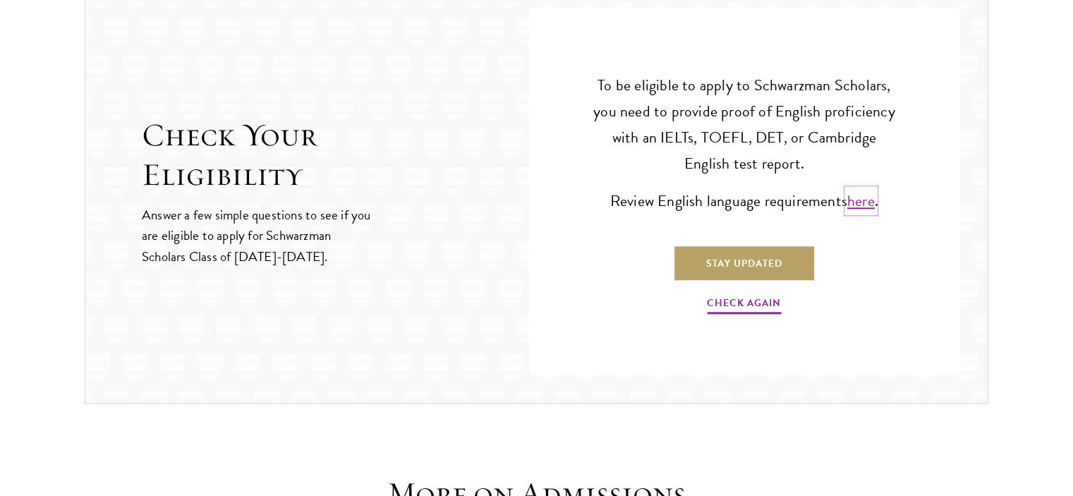
click at [860, 197] on link "here" at bounding box center [861, 200] width 28 height 23
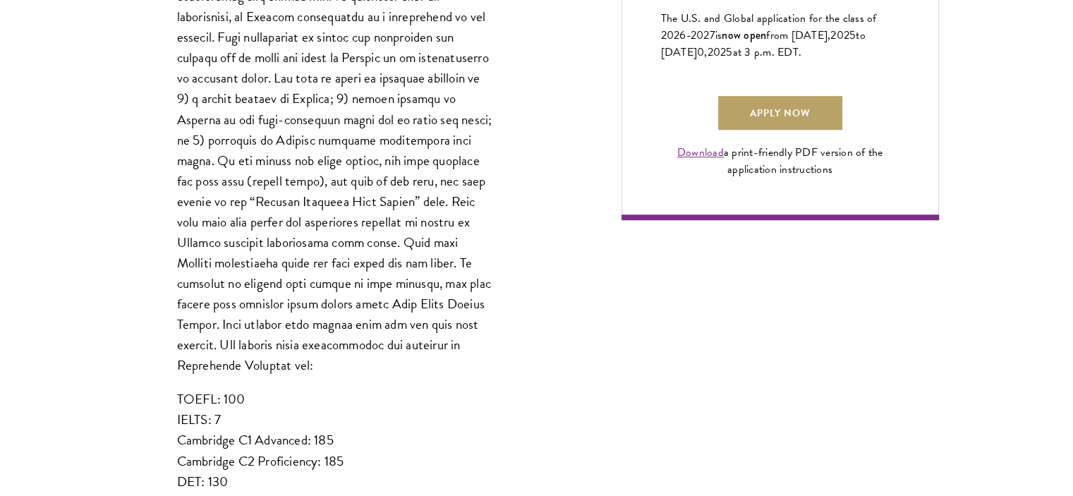
scroll to position [1087, 0]
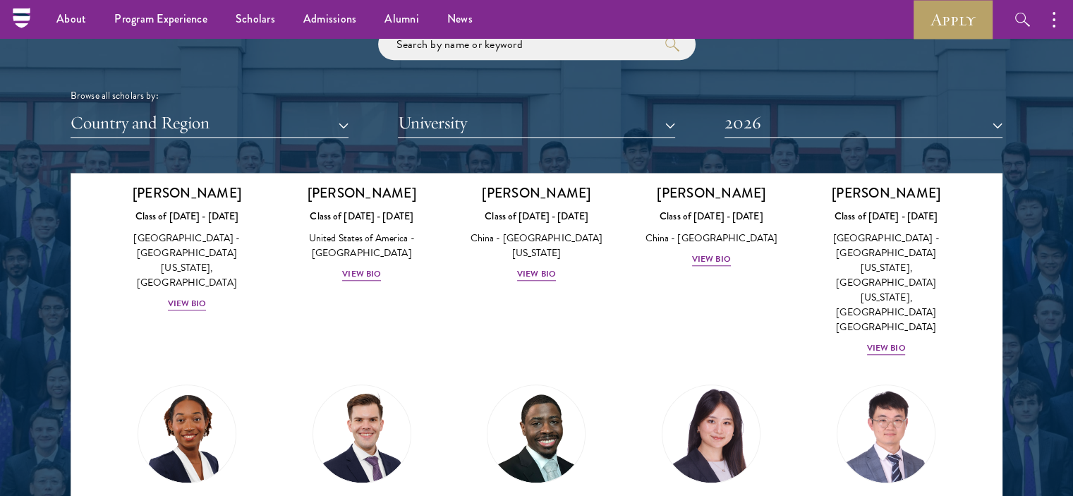
scroll to position [1689, 0]
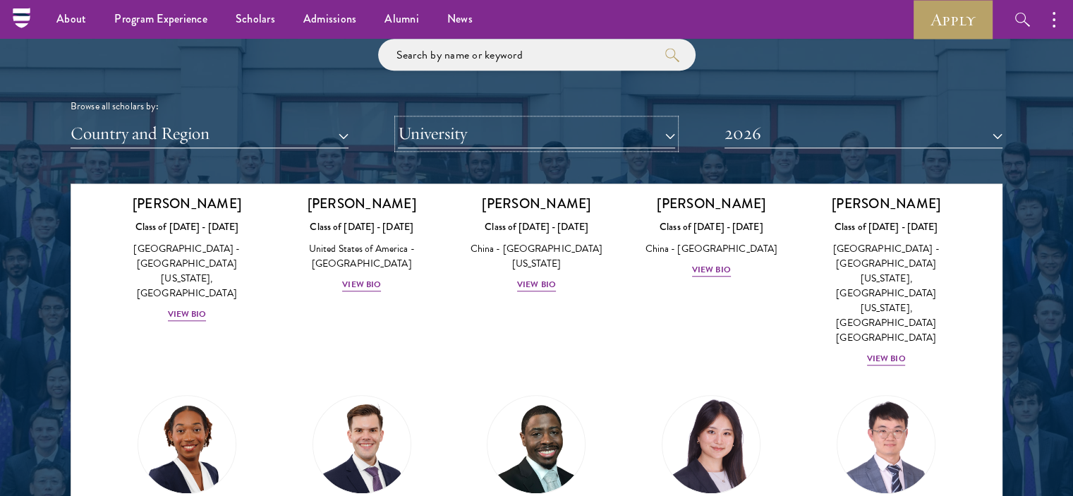
click at [426, 128] on button "University" at bounding box center [537, 133] width 278 height 29
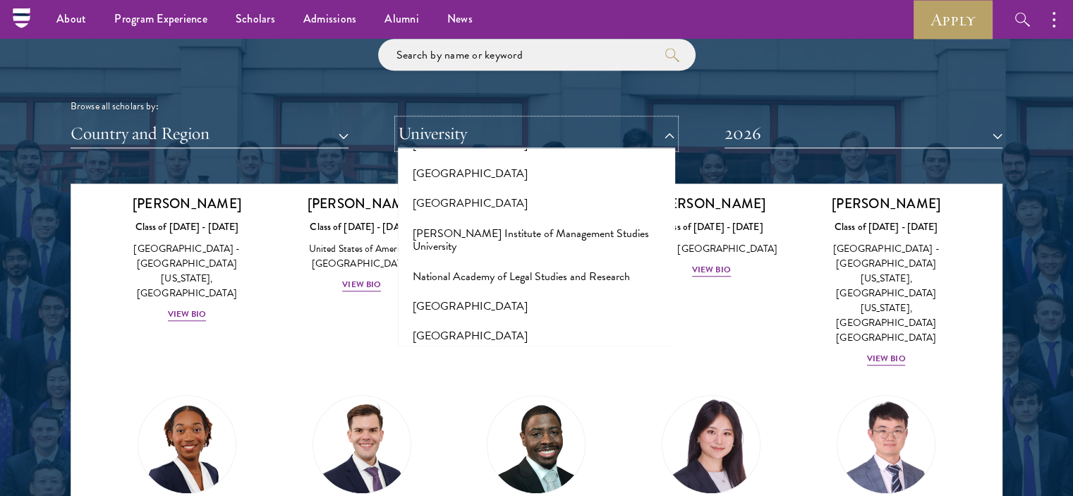
scroll to position [5825, 0]
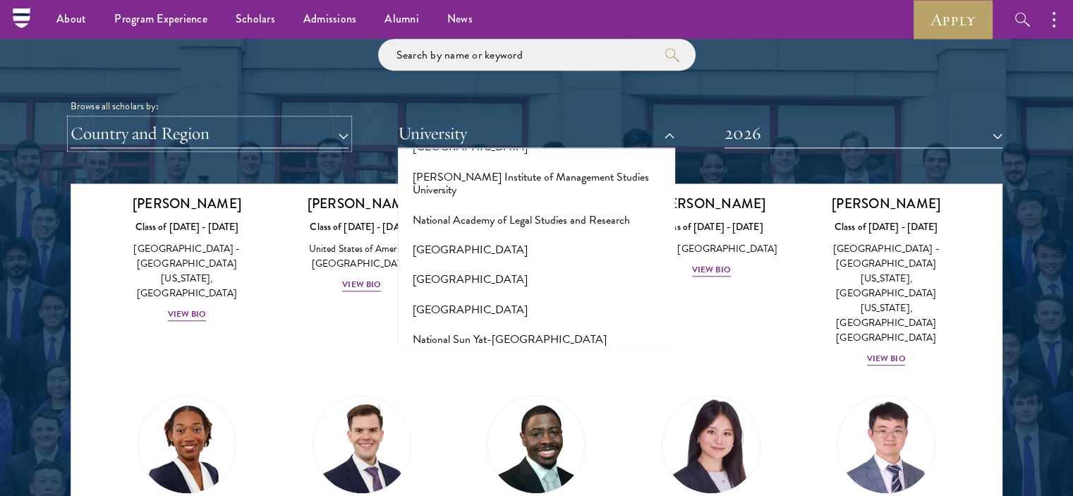
click at [293, 141] on button "Country and Region" at bounding box center [210, 133] width 278 height 29
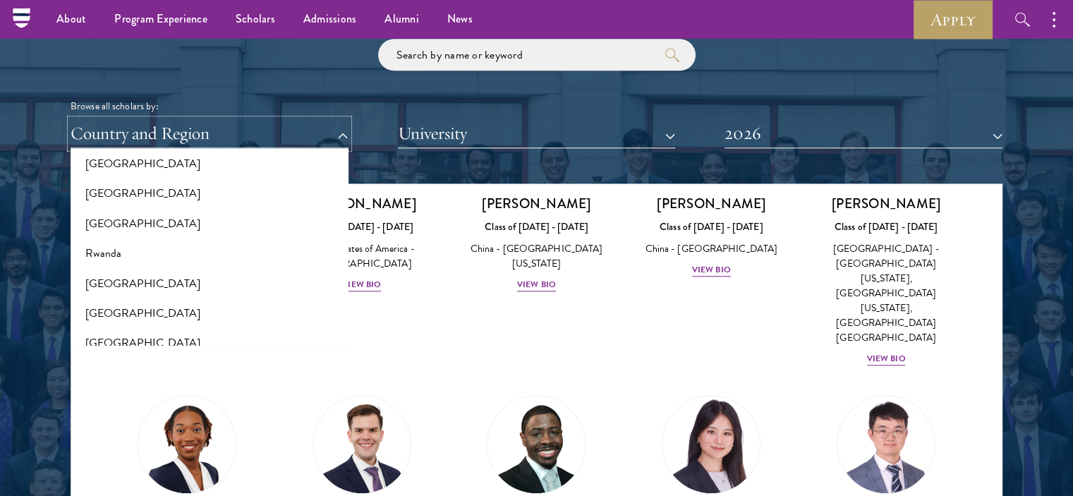
scroll to position [2223, 0]
click at [104, 214] on button "[GEOGRAPHIC_DATA]" at bounding box center [209, 224] width 269 height 30
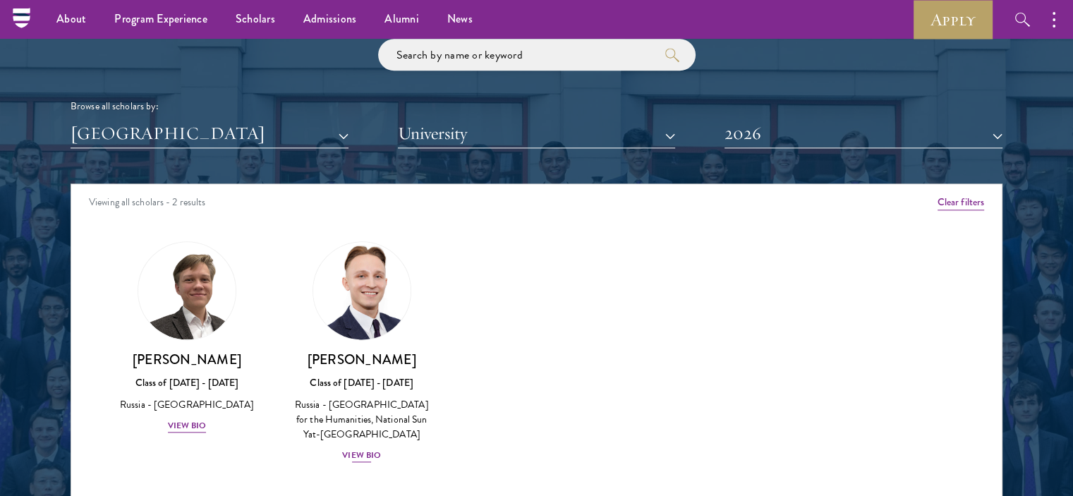
drag, startPoint x: 487, startPoint y: 434, endPoint x: 324, endPoint y: 400, distance: 166.4
click at [324, 400] on div "Amber Class of [DATE] - [DATE] [GEOGRAPHIC_DATA] - [GEOGRAPHIC_DATA] View Bio C…" at bounding box center [536, 365] width 930 height 282
copy div "Russian State University for the Humanities, [GEOGRAPHIC_DATA]"
click at [333, 148] on div "Scholar Directory Congratulations and welcome to the Schwarzman Scholars Class …" at bounding box center [537, 247] width 932 height 717
click at [314, 133] on button "[GEOGRAPHIC_DATA]" at bounding box center [210, 133] width 278 height 29
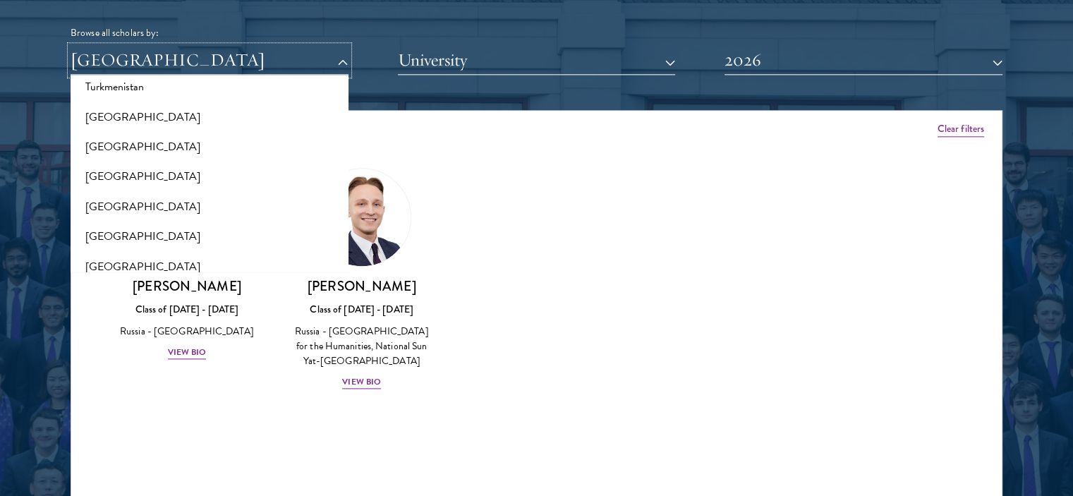
scroll to position [2792, 0]
click at [114, 216] on button "[GEOGRAPHIC_DATA]" at bounding box center [209, 209] width 269 height 30
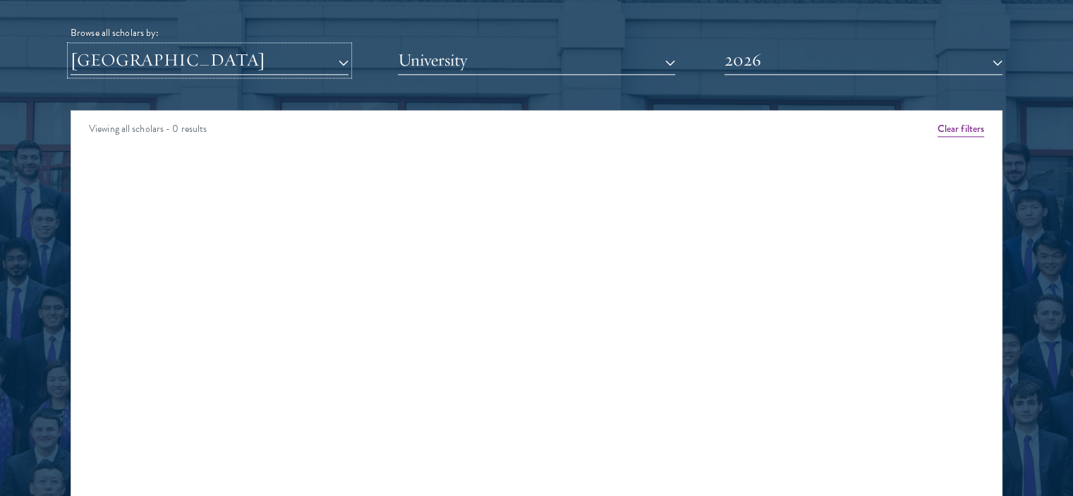
click at [233, 64] on button "[GEOGRAPHIC_DATA]" at bounding box center [210, 60] width 278 height 29
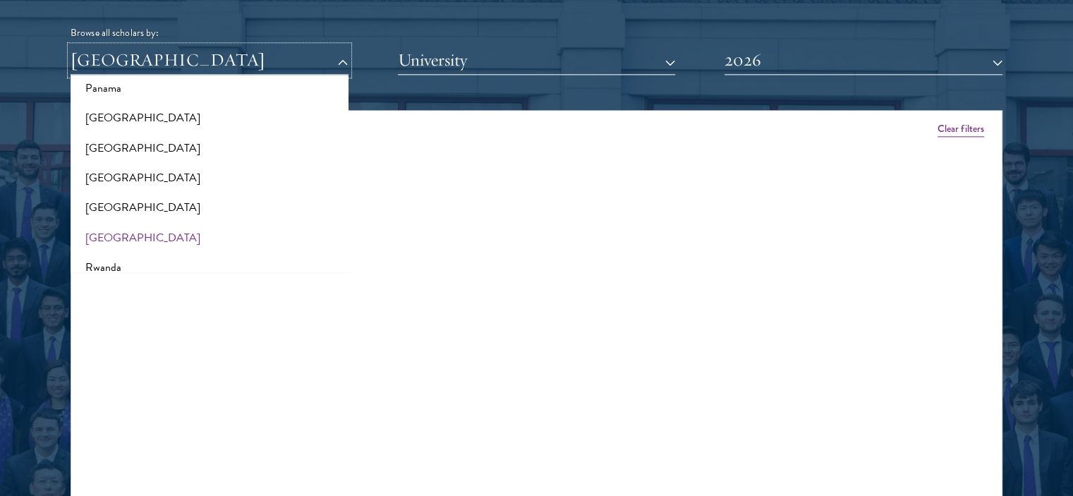
scroll to position [2141, 0]
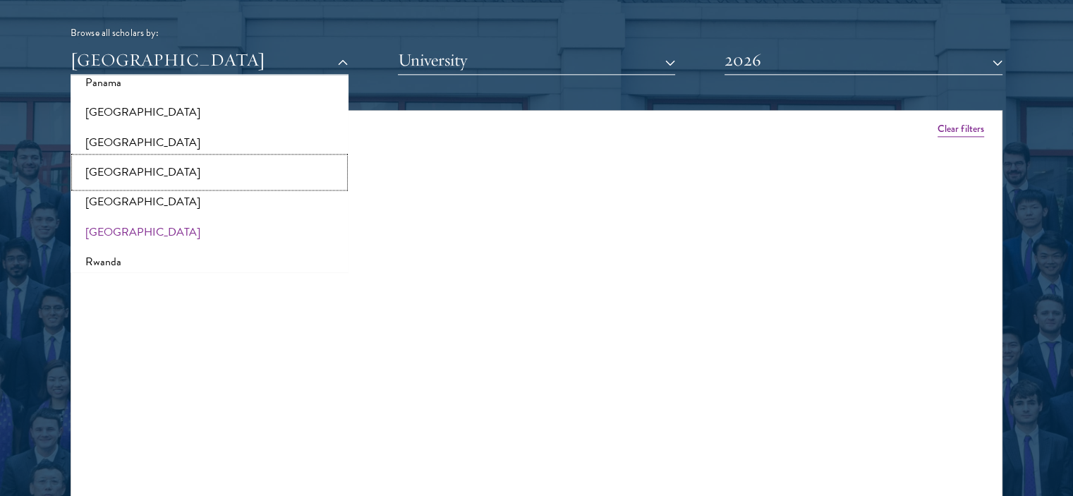
click at [109, 166] on button "[GEOGRAPHIC_DATA]" at bounding box center [209, 172] width 269 height 30
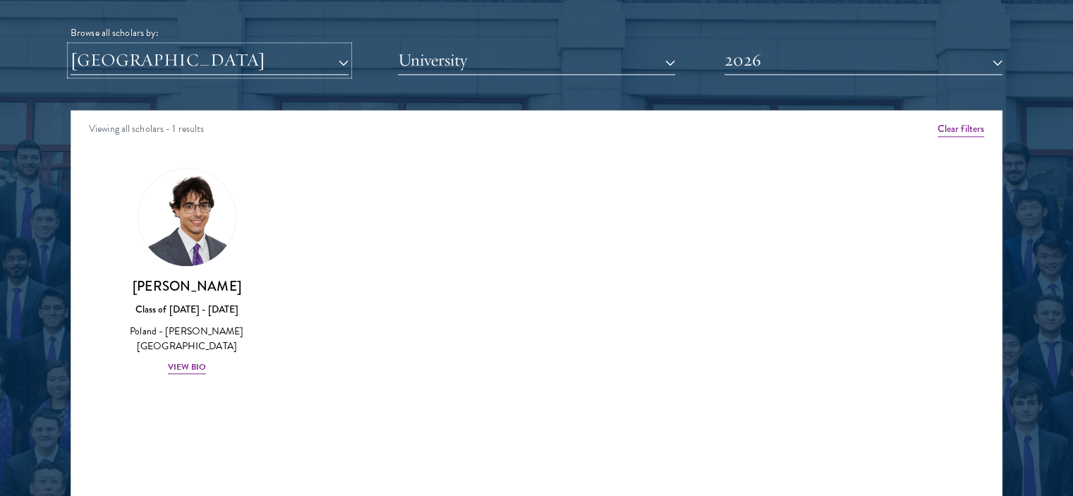
click at [245, 68] on button "[GEOGRAPHIC_DATA]" at bounding box center [210, 60] width 278 height 29
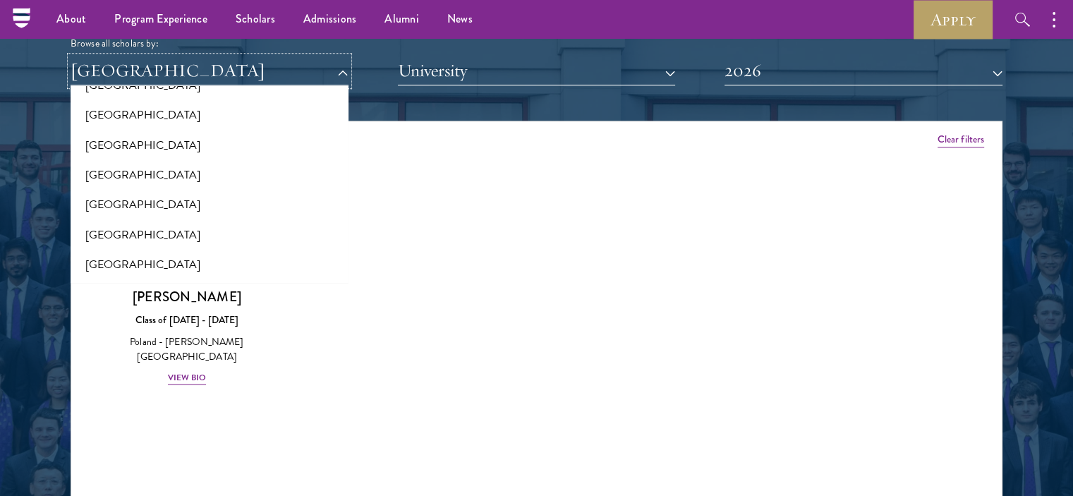
scroll to position [87, 0]
click at [122, 169] on button "[GEOGRAPHIC_DATA]" at bounding box center [209, 174] width 269 height 30
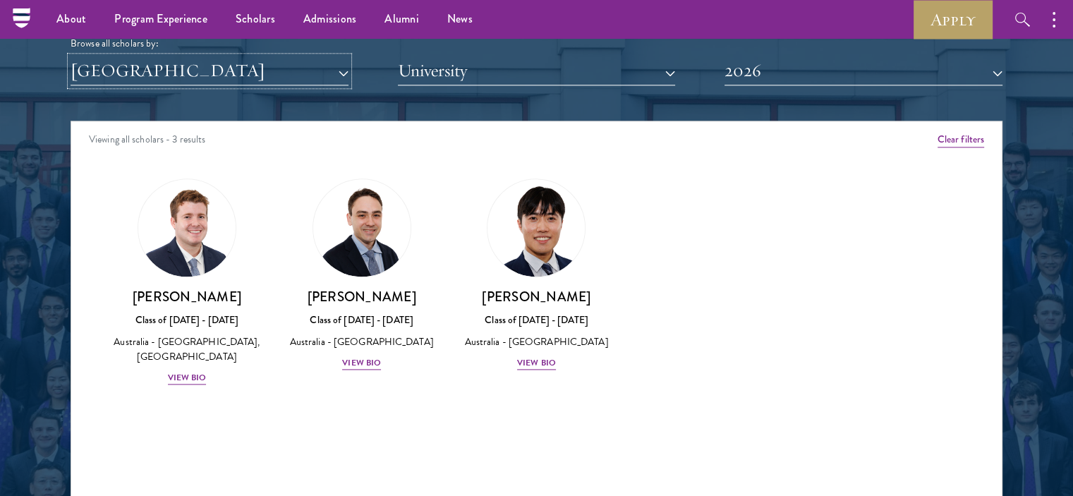
click at [251, 68] on button "[GEOGRAPHIC_DATA]" at bounding box center [210, 70] width 278 height 29
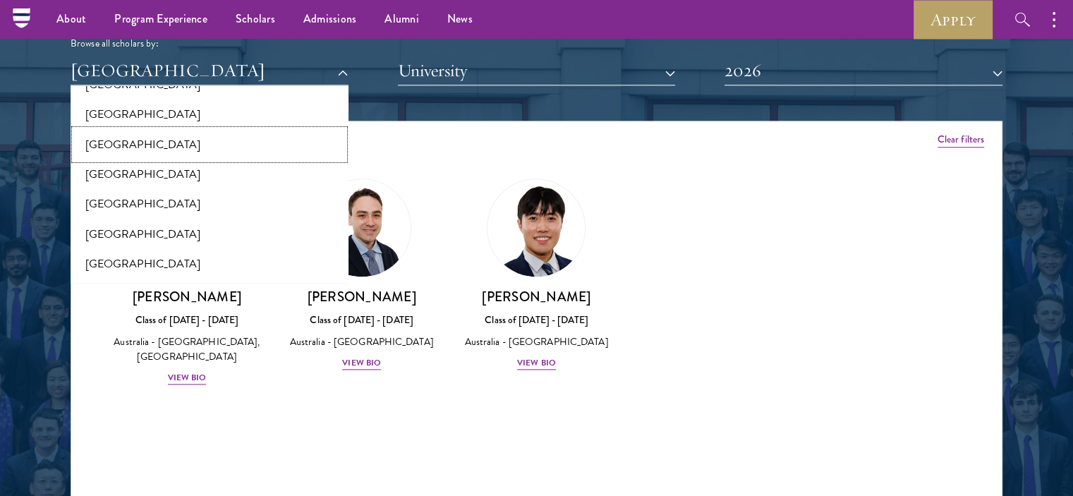
click at [186, 135] on button "[GEOGRAPHIC_DATA]" at bounding box center [209, 145] width 269 height 30
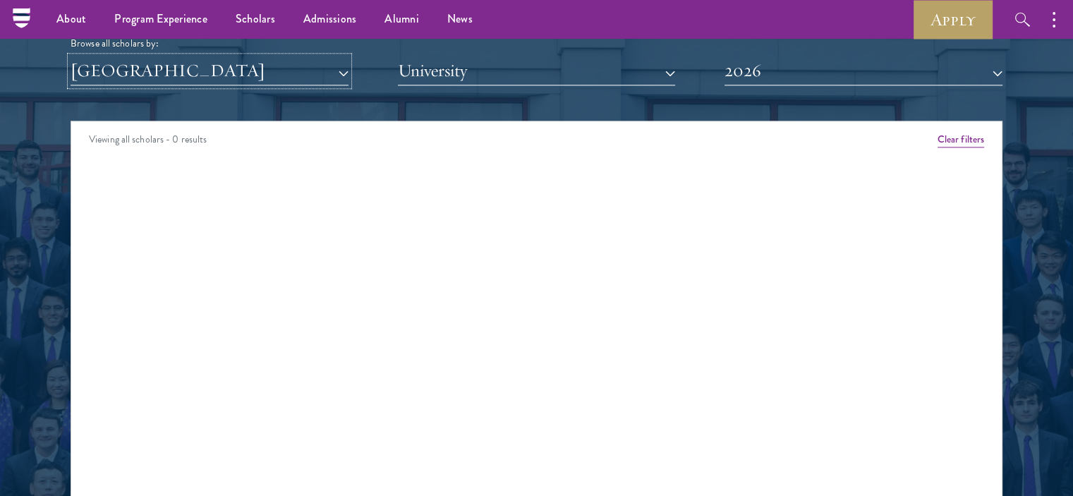
click at [200, 79] on button "[GEOGRAPHIC_DATA]" at bounding box center [210, 70] width 278 height 29
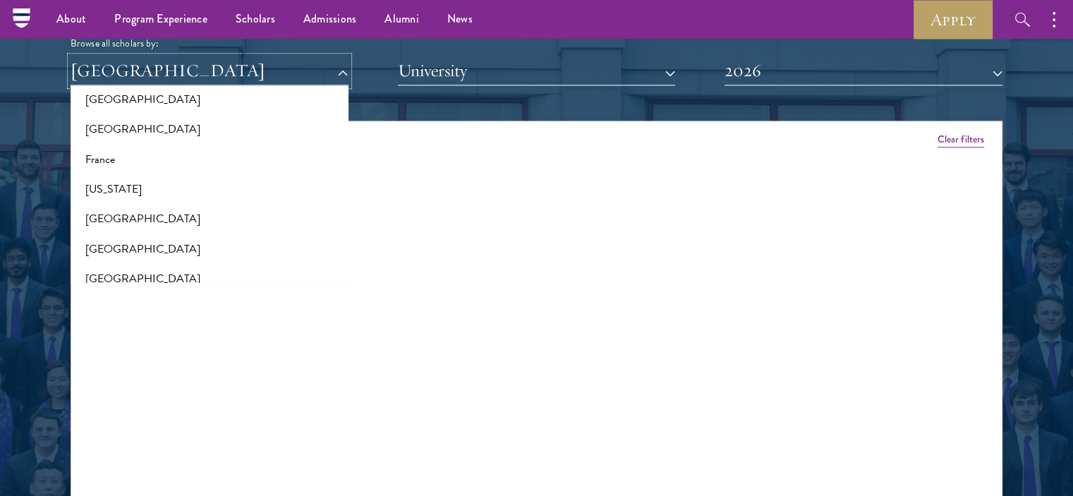
scroll to position [757, 0]
click at [157, 204] on button "[US_STATE]" at bounding box center [209, 191] width 269 height 30
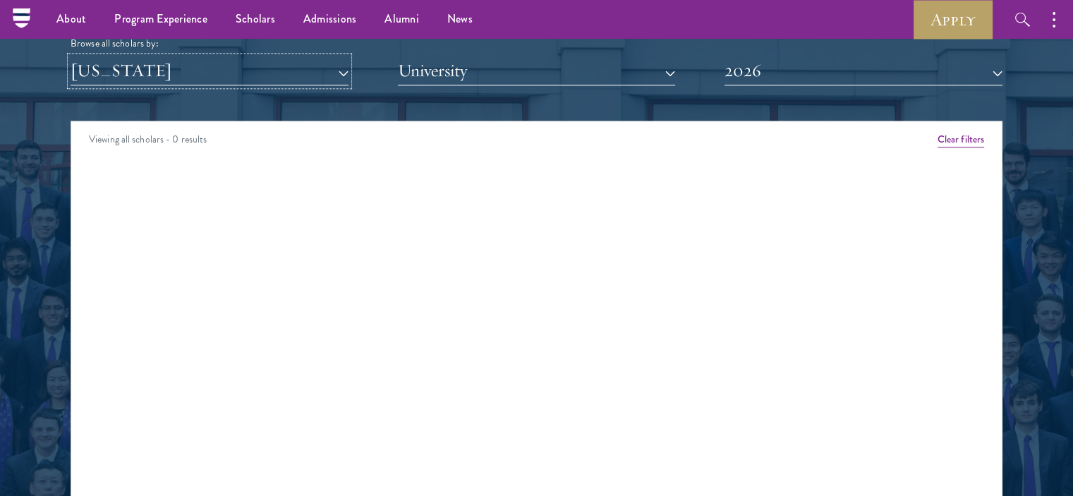
click at [235, 78] on button "[US_STATE]" at bounding box center [210, 70] width 278 height 29
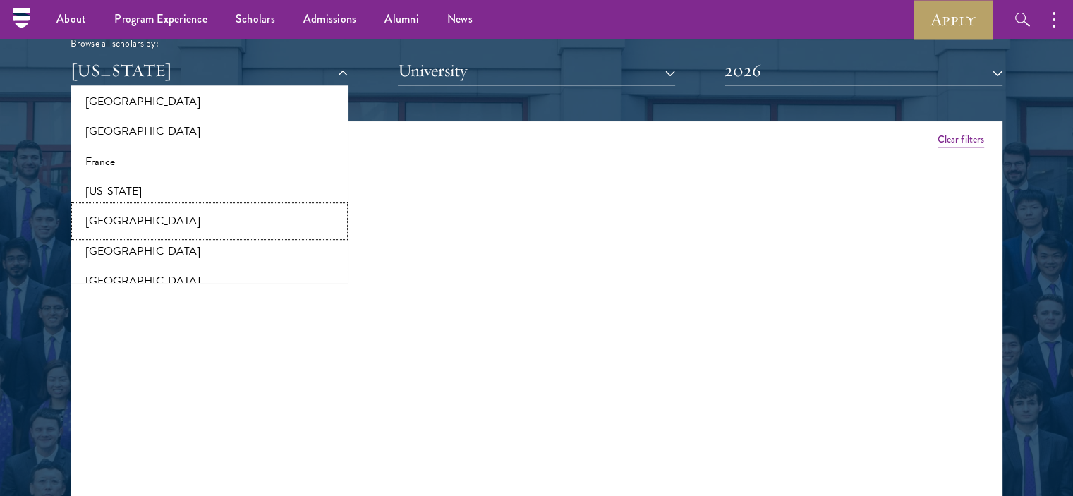
click at [170, 233] on button "[GEOGRAPHIC_DATA]" at bounding box center [209, 221] width 269 height 30
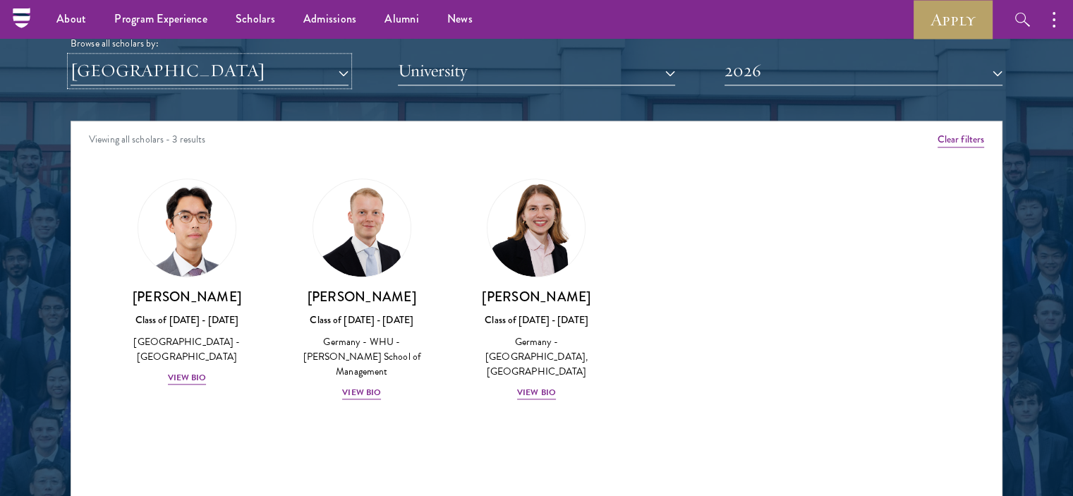
click at [250, 81] on button "[GEOGRAPHIC_DATA]" at bounding box center [210, 70] width 278 height 29
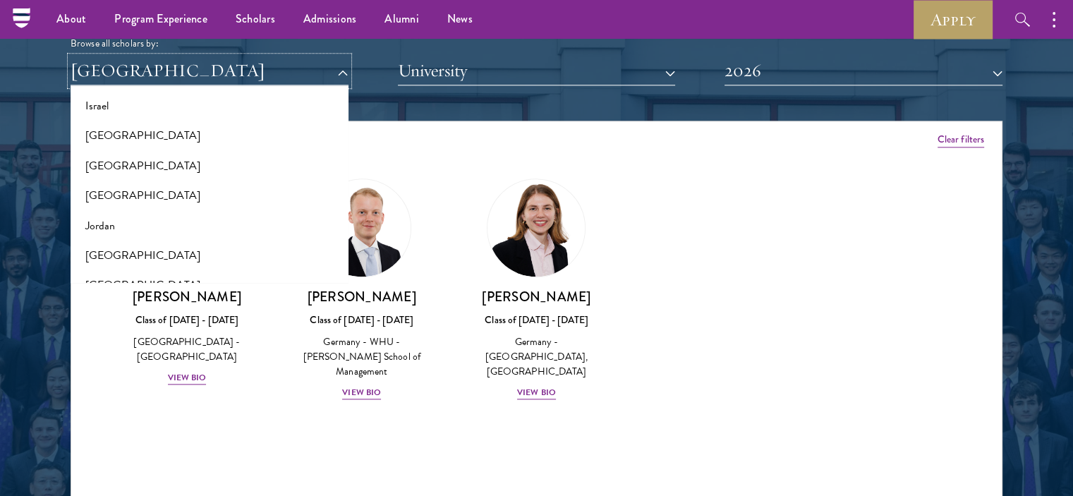
scroll to position [1233, 0]
click at [169, 194] on button "[GEOGRAPHIC_DATA]" at bounding box center [209, 194] width 269 height 30
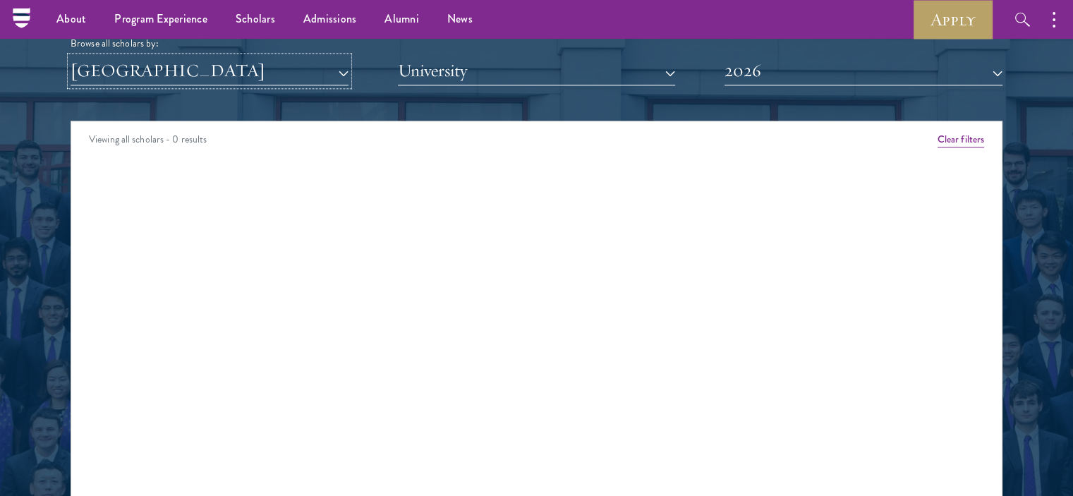
click at [243, 84] on button "[GEOGRAPHIC_DATA]" at bounding box center [210, 70] width 278 height 29
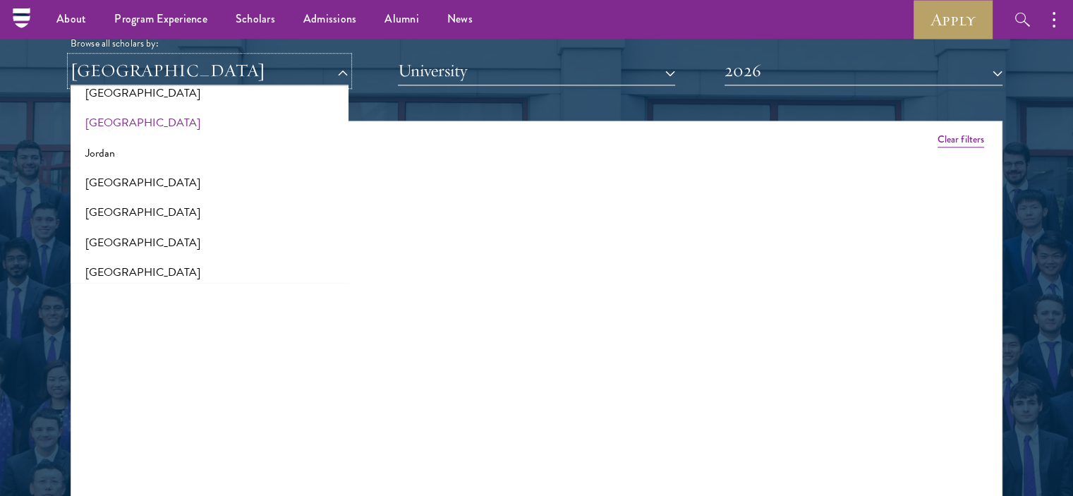
scroll to position [1372, 0]
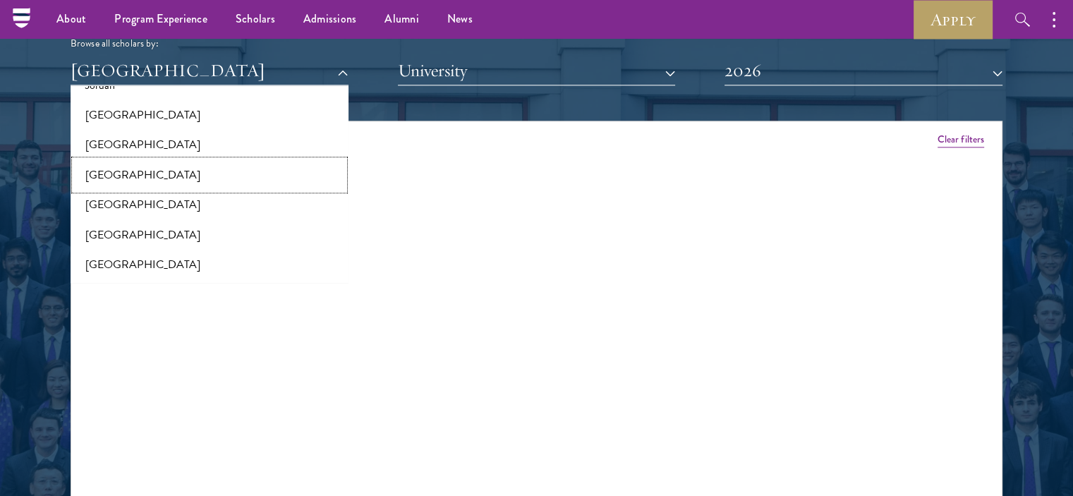
click at [158, 178] on button "[GEOGRAPHIC_DATA]" at bounding box center [209, 175] width 269 height 30
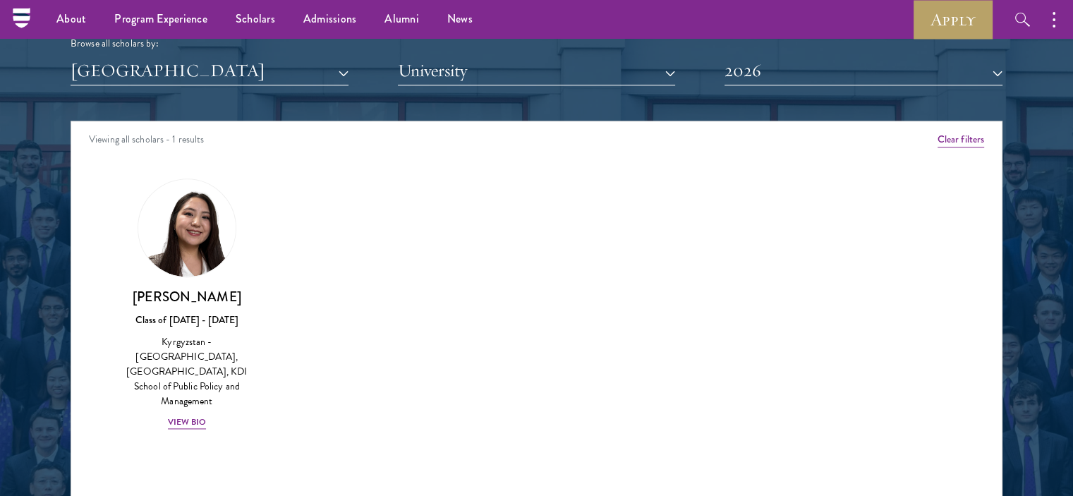
click at [231, 85] on div "Scholar Directory Congratulations and welcome to the Schwarzman Scholars Class …" at bounding box center [537, 185] width 932 height 717
click at [226, 74] on button "[GEOGRAPHIC_DATA]" at bounding box center [210, 70] width 278 height 29
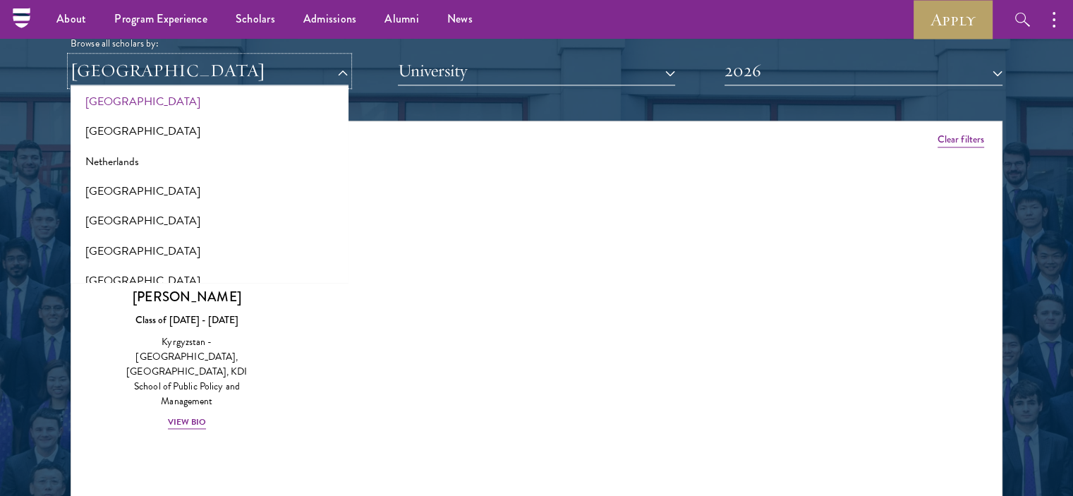
scroll to position [1832, 0]
click at [138, 168] on button "Netherlands" at bounding box center [209, 163] width 269 height 30
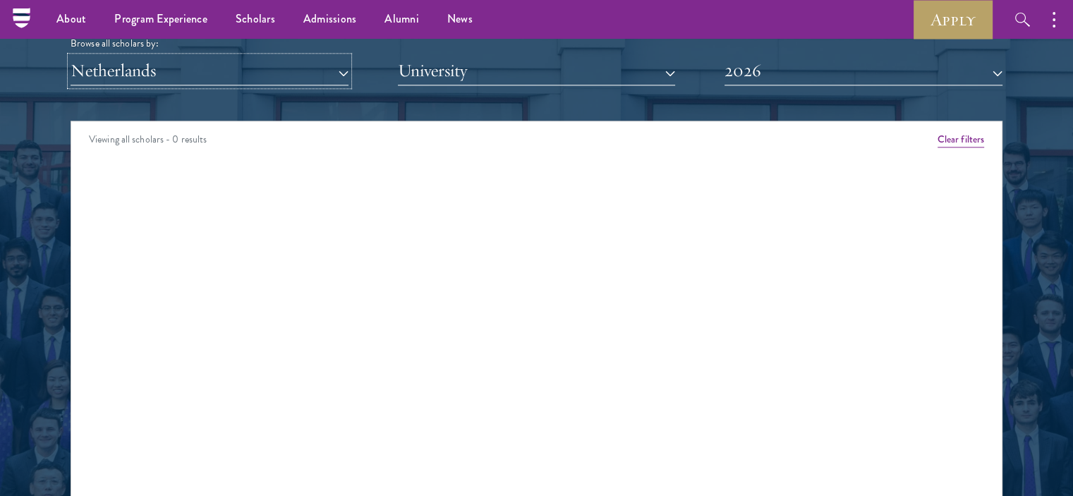
click at [218, 73] on button "Netherlands" at bounding box center [210, 70] width 278 height 29
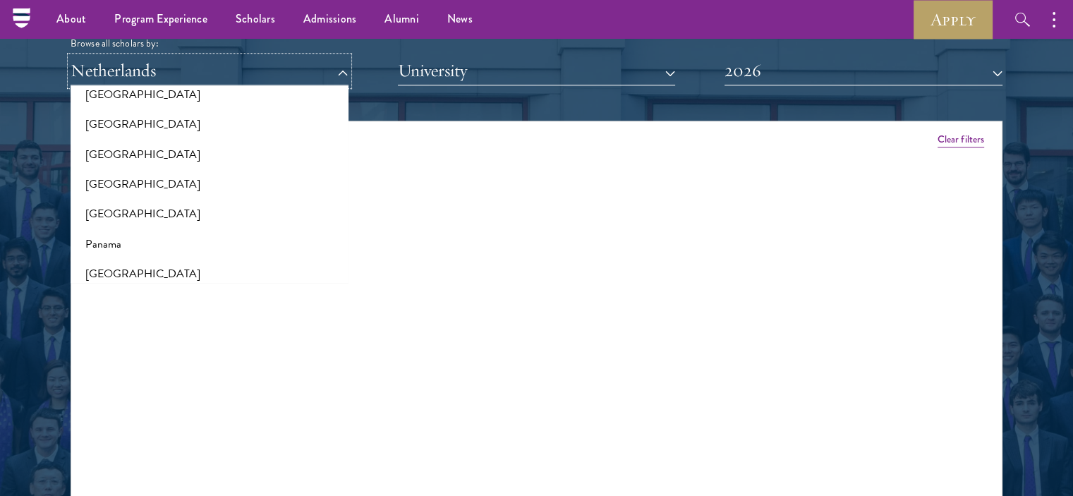
scroll to position [1989, 0]
click at [152, 127] on button "[GEOGRAPHIC_DATA]" at bounding box center [209, 125] width 269 height 30
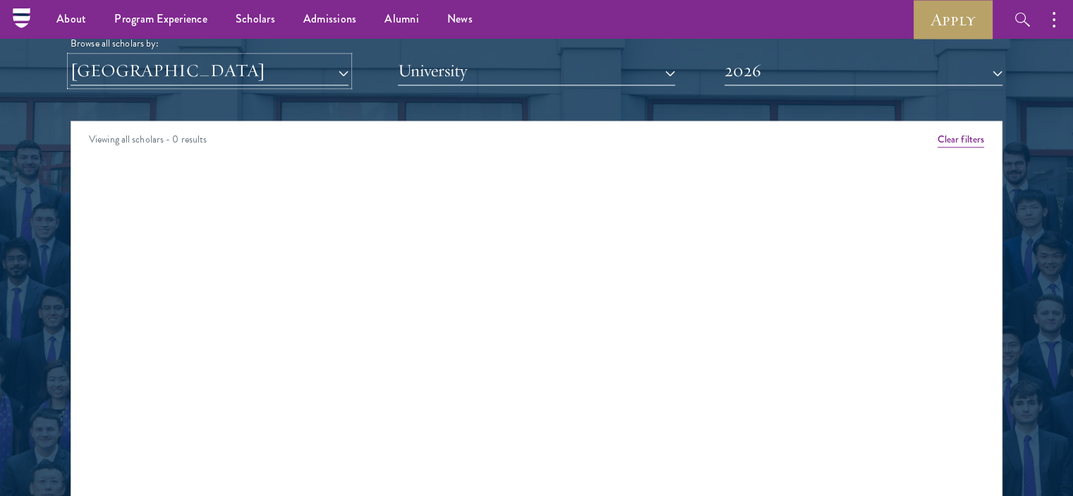
click at [203, 82] on button "[GEOGRAPHIC_DATA]" at bounding box center [210, 70] width 278 height 29
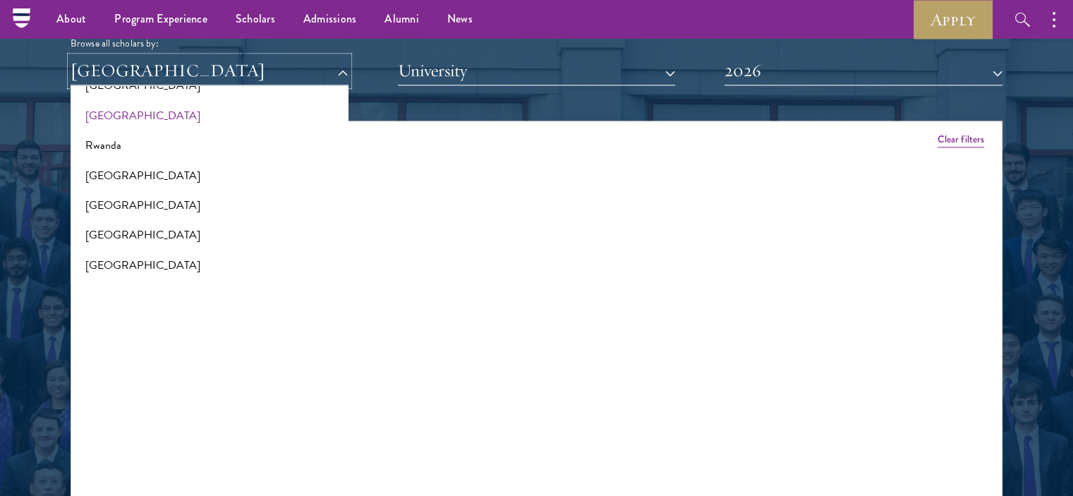
scroll to position [2274, 0]
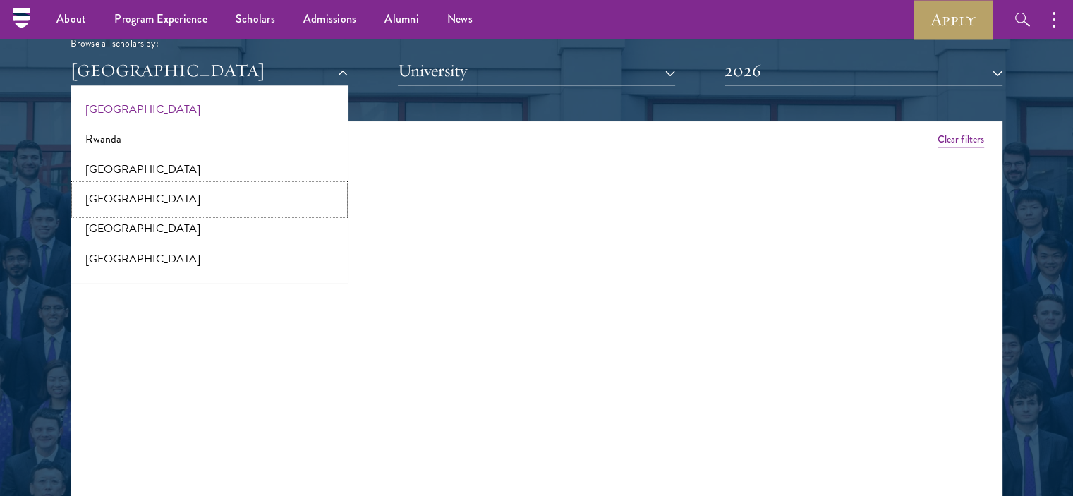
click at [135, 204] on button "[GEOGRAPHIC_DATA]" at bounding box center [209, 199] width 269 height 30
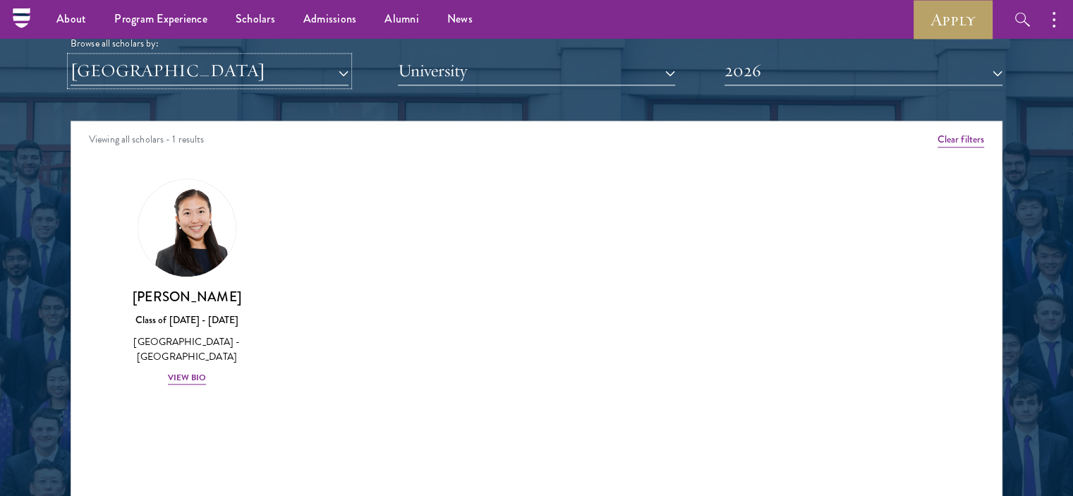
click at [271, 63] on button "[GEOGRAPHIC_DATA]" at bounding box center [210, 70] width 278 height 29
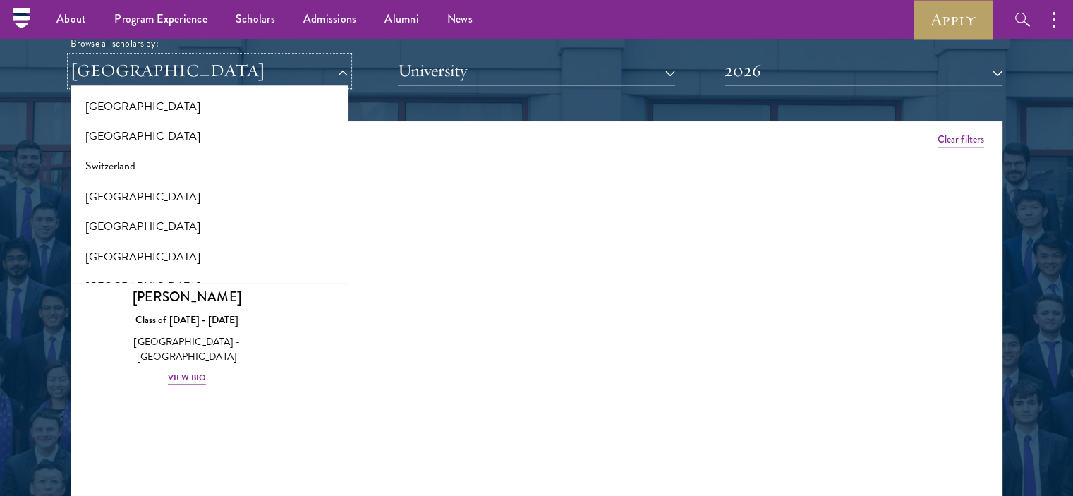
scroll to position [2578, 0]
click at [150, 250] on button "[GEOGRAPHIC_DATA]" at bounding box center [209, 254] width 269 height 30
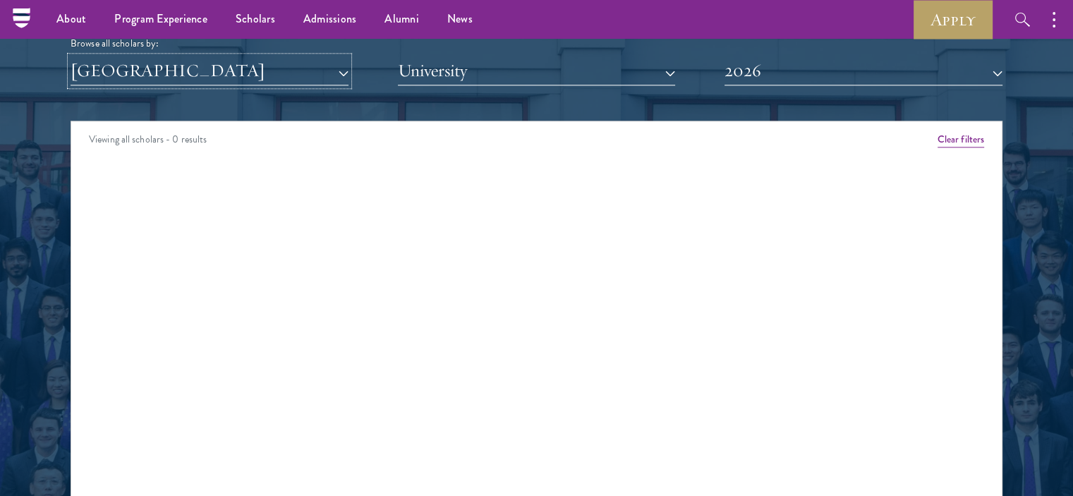
click at [241, 82] on button "[GEOGRAPHIC_DATA]" at bounding box center [210, 70] width 278 height 29
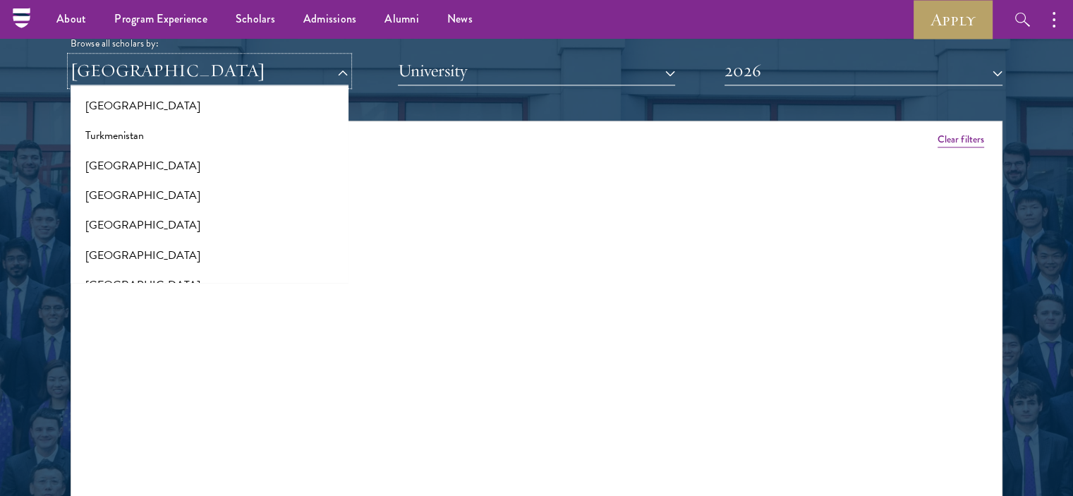
scroll to position [2822, 0]
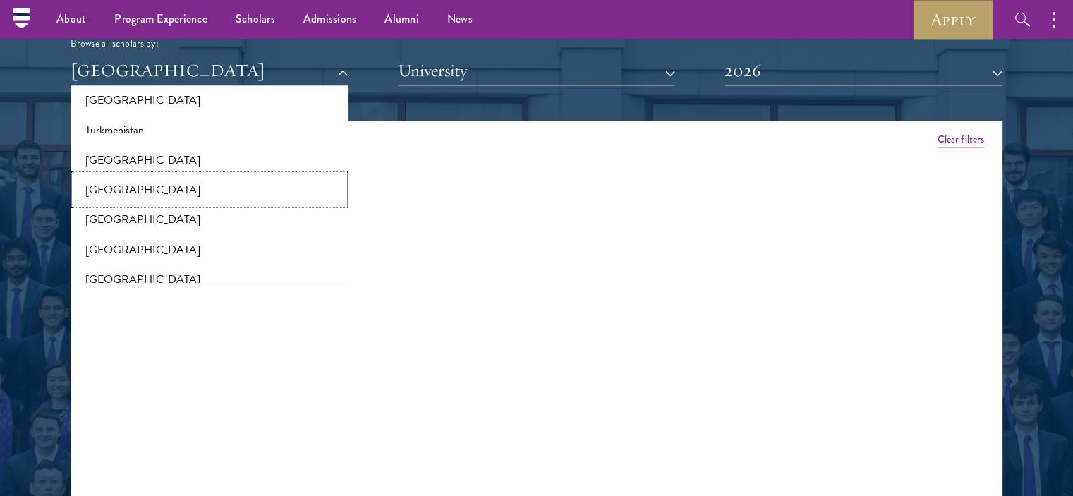
click at [164, 181] on button "[GEOGRAPHIC_DATA]" at bounding box center [209, 189] width 269 height 30
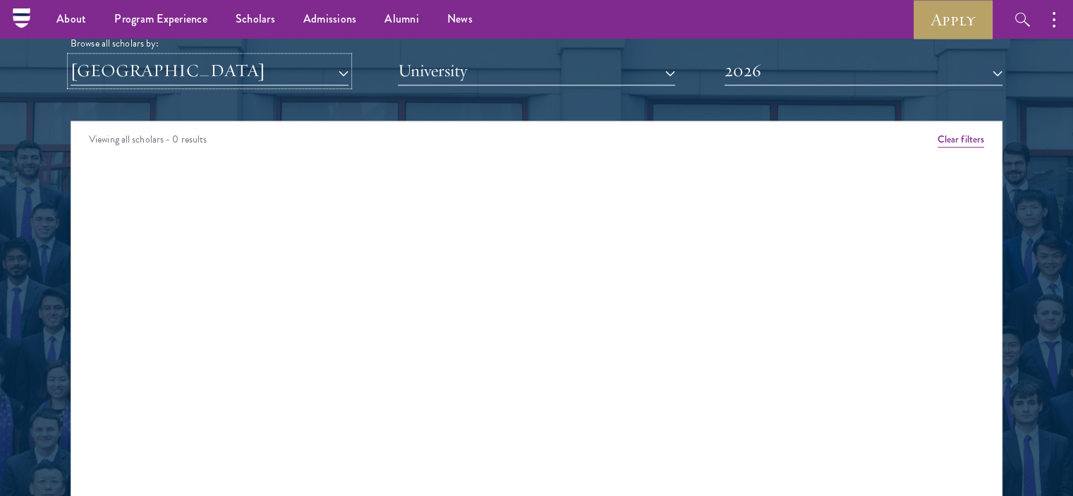
click at [200, 76] on button "[GEOGRAPHIC_DATA]" at bounding box center [210, 70] width 278 height 29
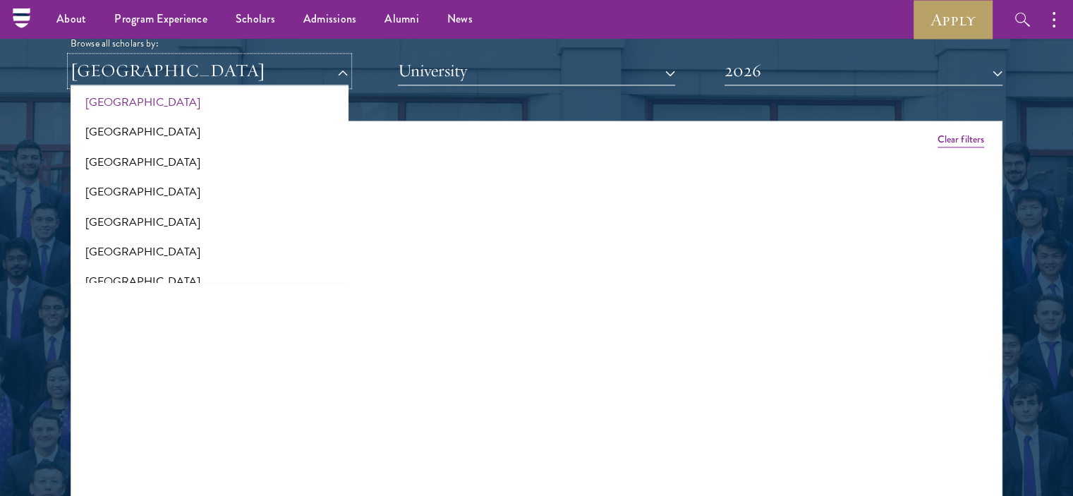
scroll to position [2913, 0]
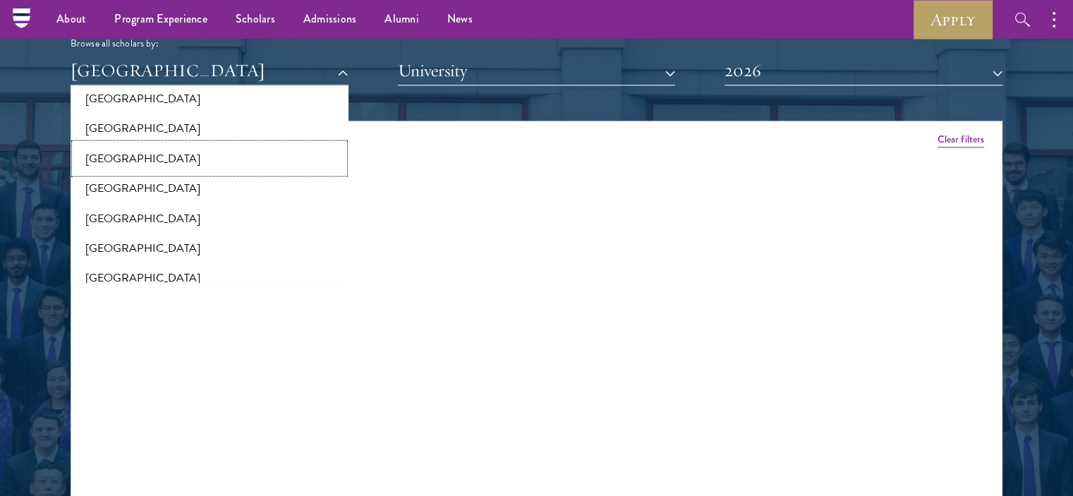
click at [167, 159] on button "[GEOGRAPHIC_DATA]" at bounding box center [209, 158] width 269 height 30
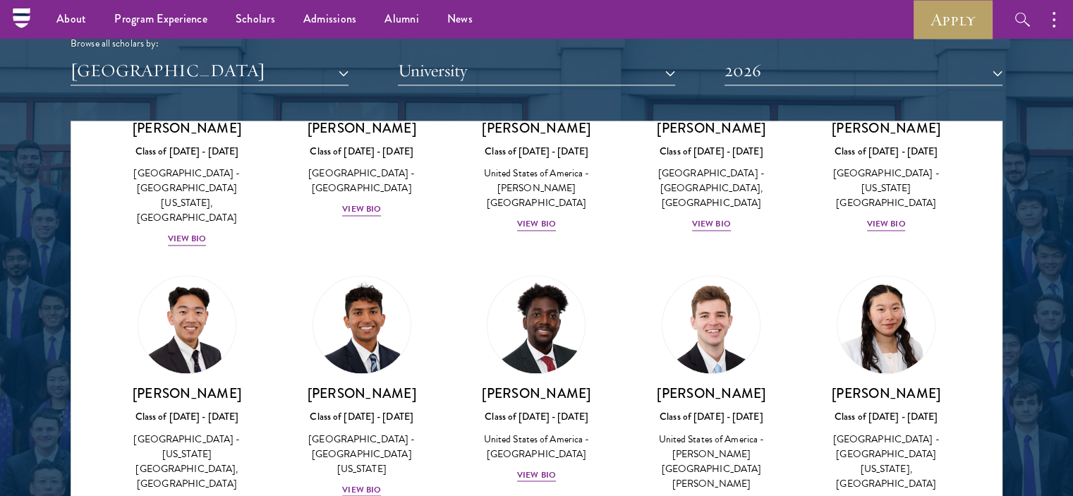
scroll to position [2228, 0]
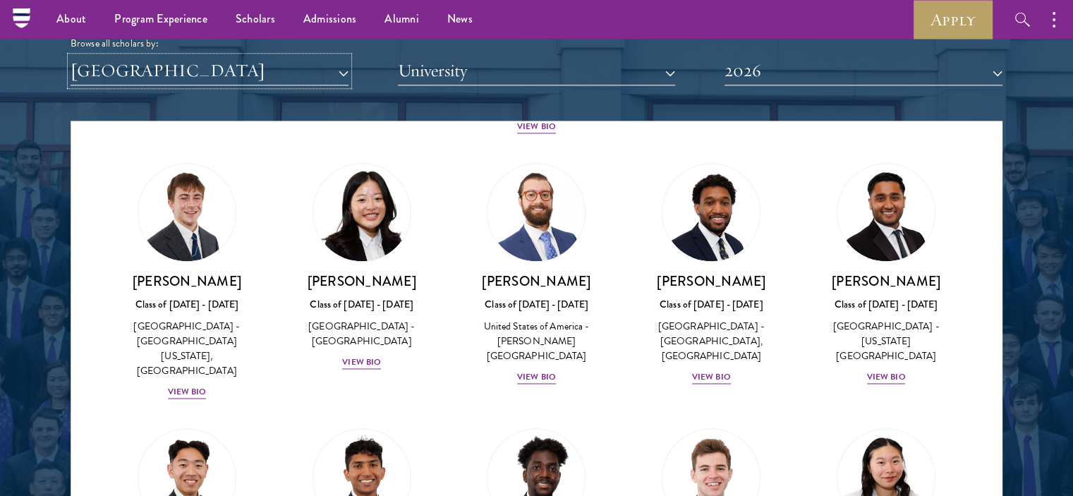
click at [293, 77] on button "[GEOGRAPHIC_DATA]" at bounding box center [210, 70] width 278 height 29
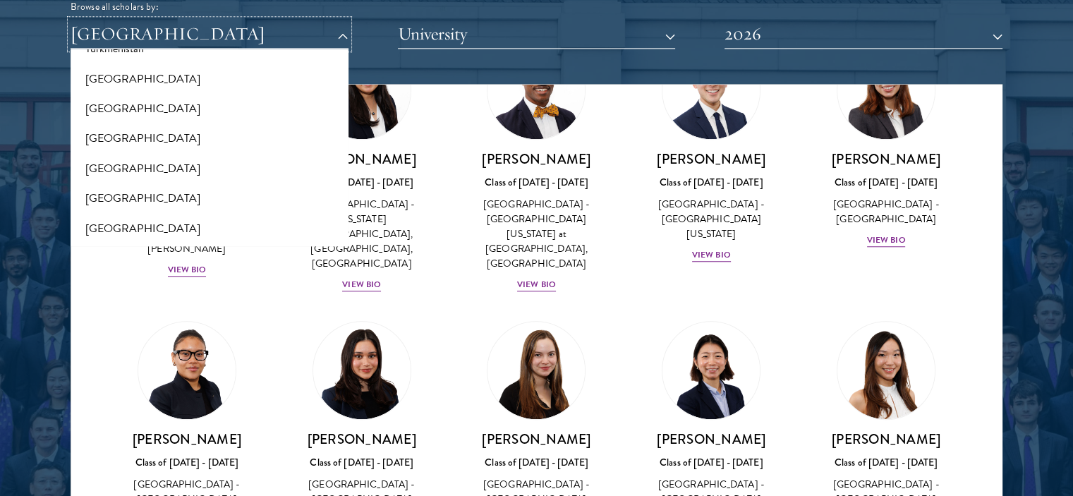
scroll to position [2866, 0]
click at [133, 140] on button "[GEOGRAPHIC_DATA]" at bounding box center [209, 138] width 269 height 30
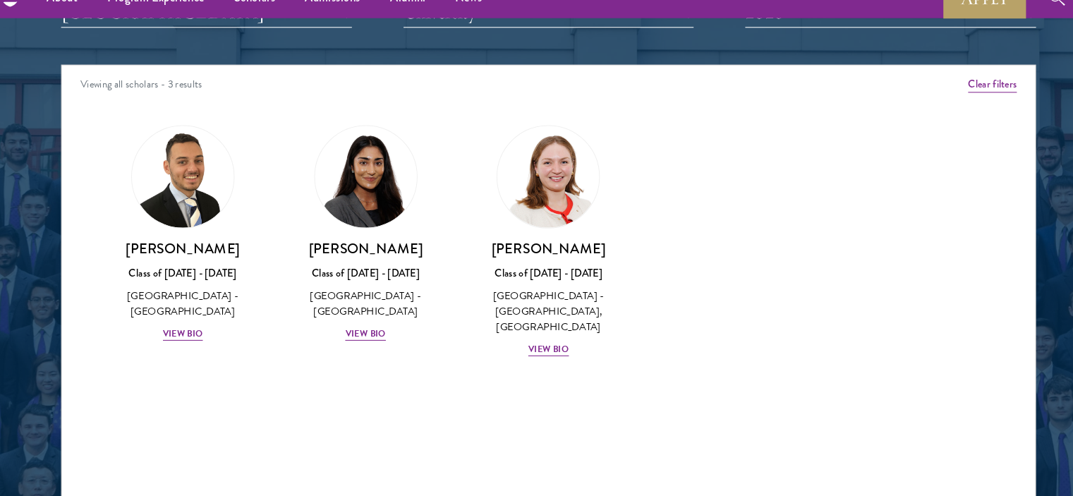
scroll to position [1803, 0]
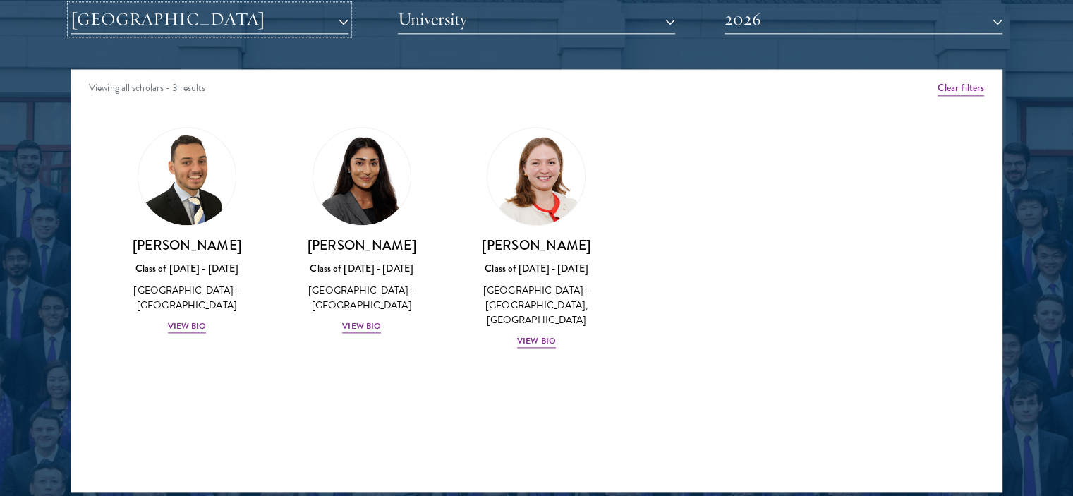
click at [258, 22] on button "[GEOGRAPHIC_DATA]" at bounding box center [210, 19] width 278 height 29
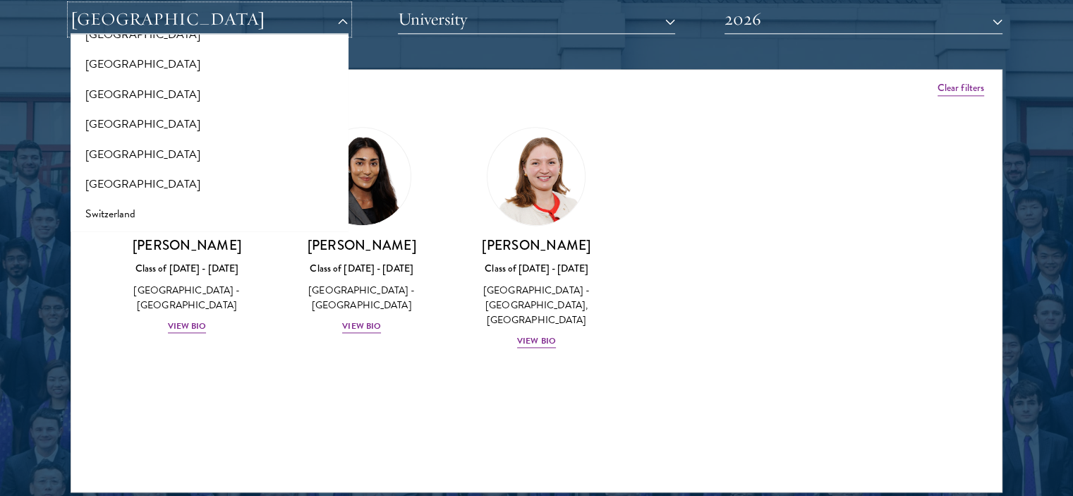
scroll to position [2479, 0]
click at [116, 120] on button "[GEOGRAPHIC_DATA]" at bounding box center [209, 122] width 269 height 30
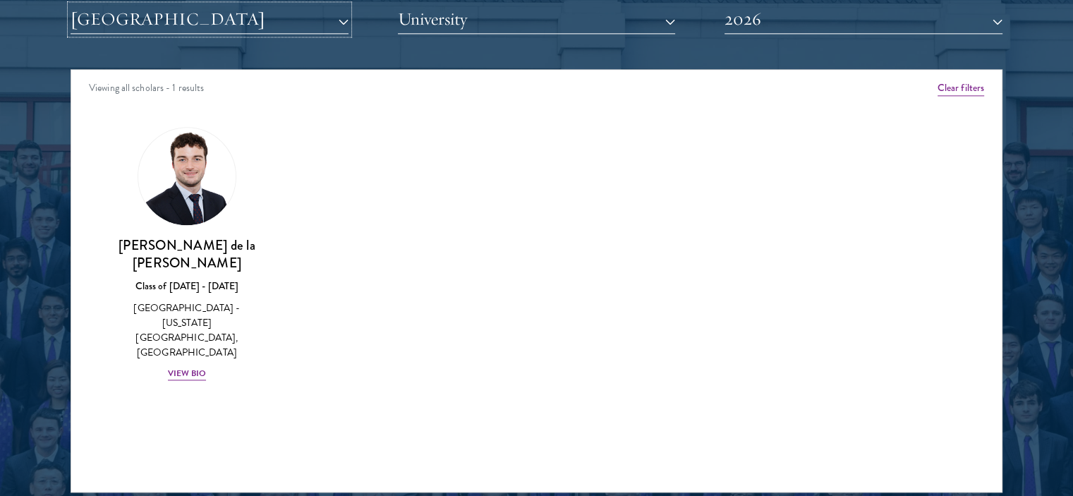
click at [236, 29] on button "[GEOGRAPHIC_DATA]" at bounding box center [210, 19] width 278 height 29
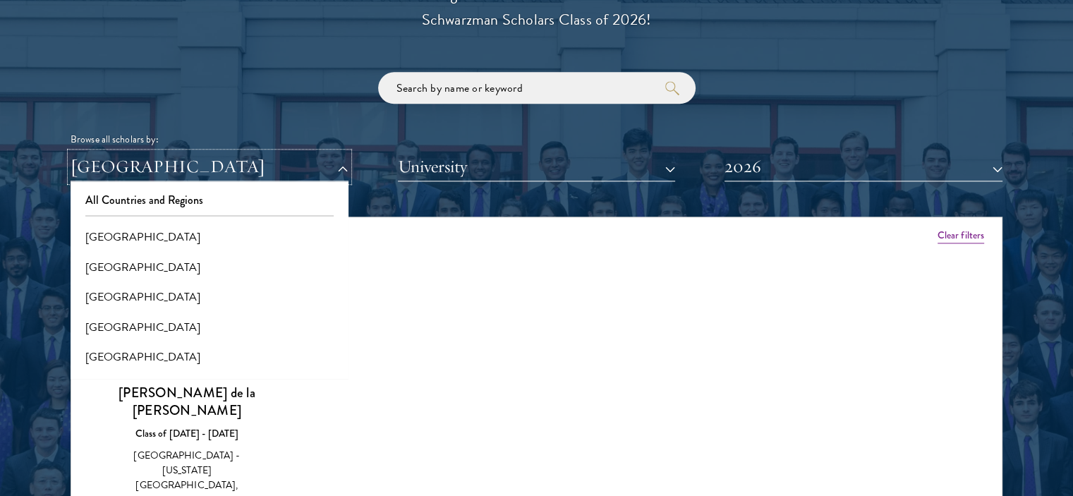
scroll to position [1679, 0]
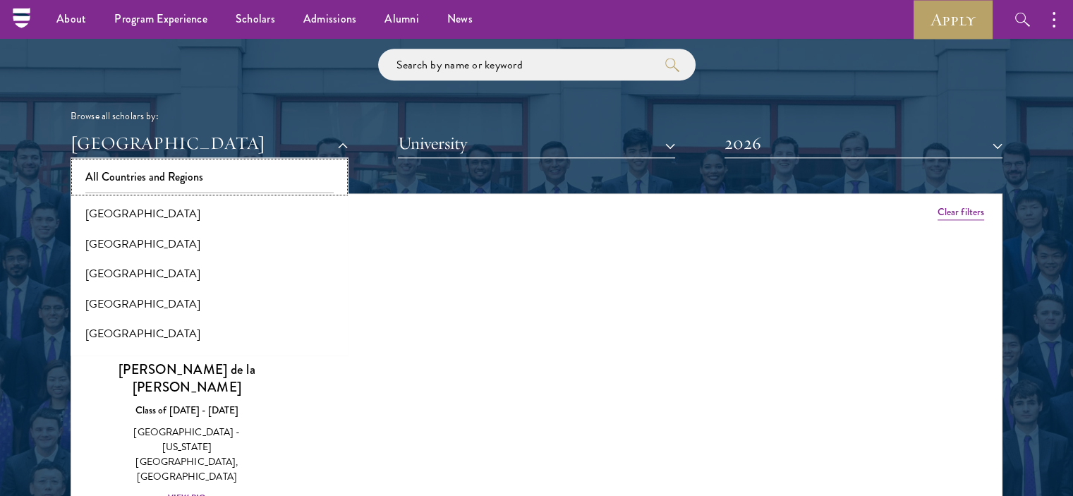
click at [169, 183] on button "All Countries and Regions" at bounding box center [209, 177] width 269 height 30
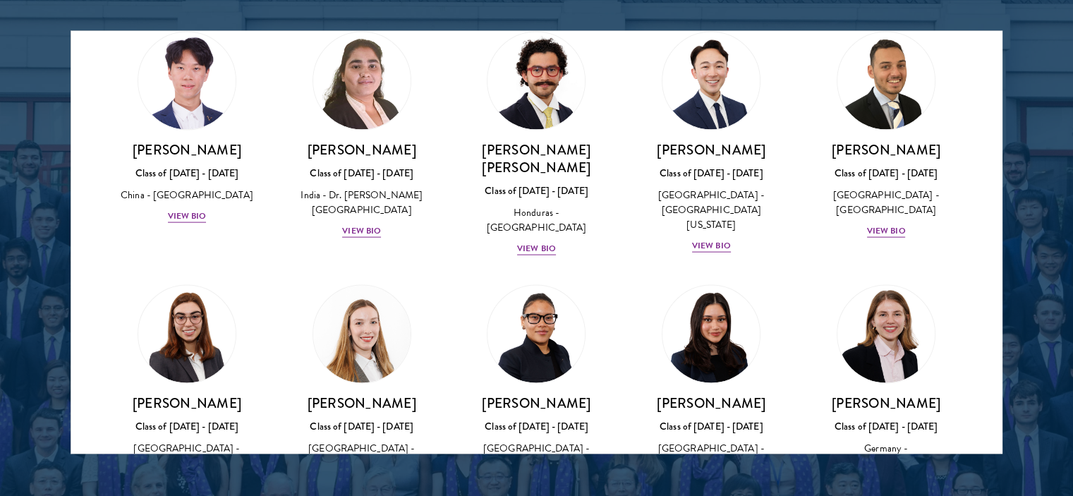
scroll to position [3024, 0]
